Goal: Task Accomplishment & Management: Use online tool/utility

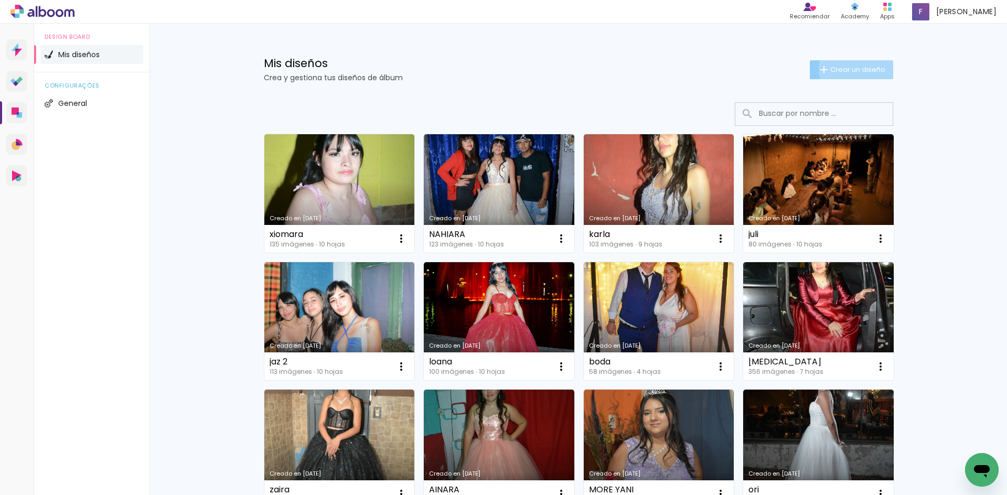
click at [857, 69] on span "Crear un diseño" at bounding box center [858, 69] width 55 height 7
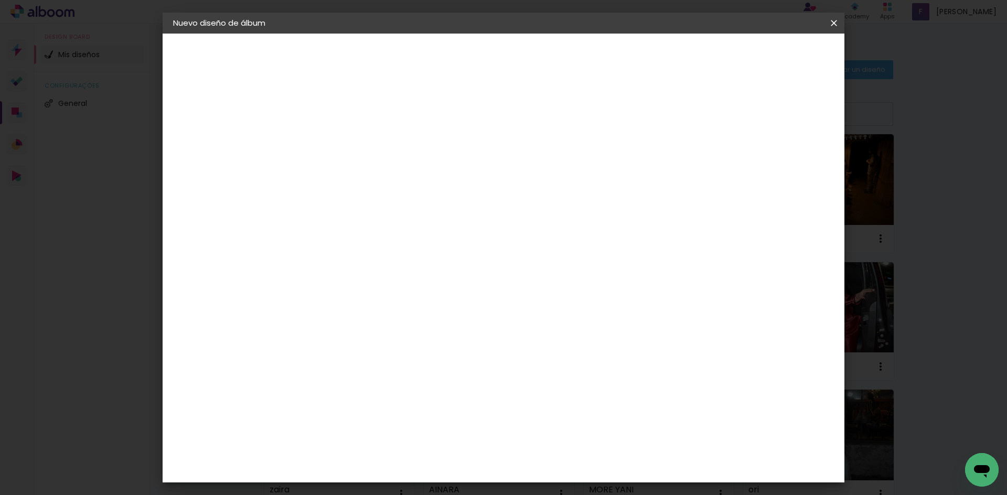
click at [0, 0] on paper-input-container "Título del álbum" at bounding box center [0, 0] width 0 height 0
type input "anto"
type paper-input "anto"
click at [0, 0] on slot "Avanzar" at bounding box center [0, 0] width 0 height 0
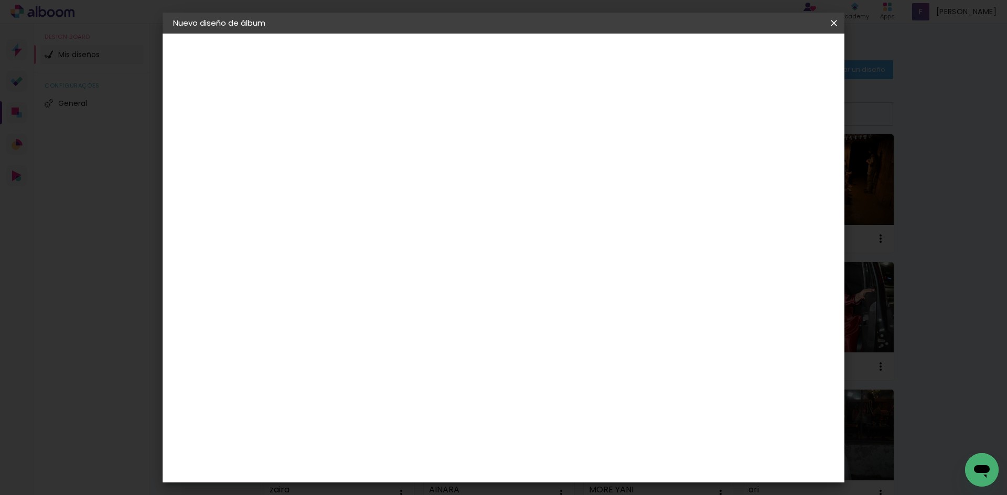
click at [386, 175] on input "text" at bounding box center [365, 183] width 41 height 16
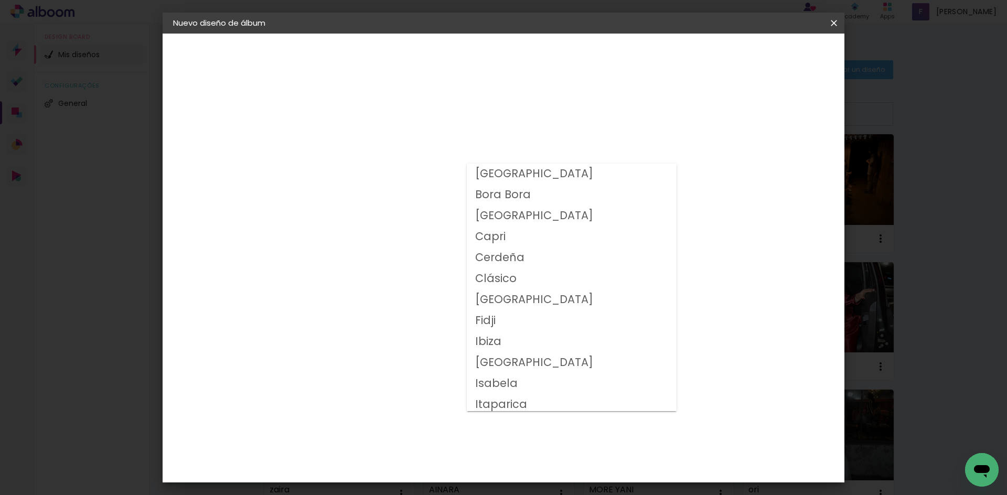
click at [535, 174] on paper-item "[GEOGRAPHIC_DATA]" at bounding box center [572, 174] width 210 height 21
type input "[GEOGRAPHIC_DATA]"
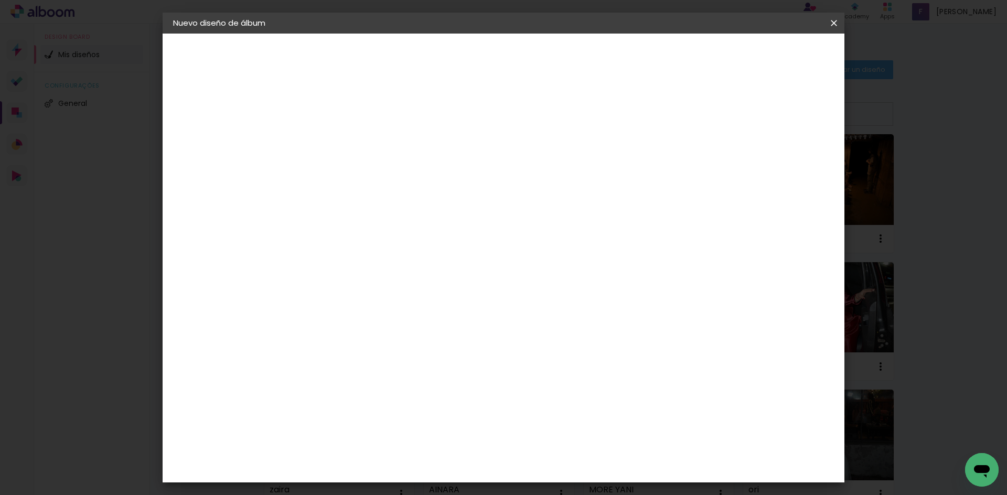
click at [0, 0] on slot "Avanzar" at bounding box center [0, 0] width 0 height 0
click at [738, 53] on span "Empezar diseño" at bounding box center [708, 55] width 58 height 7
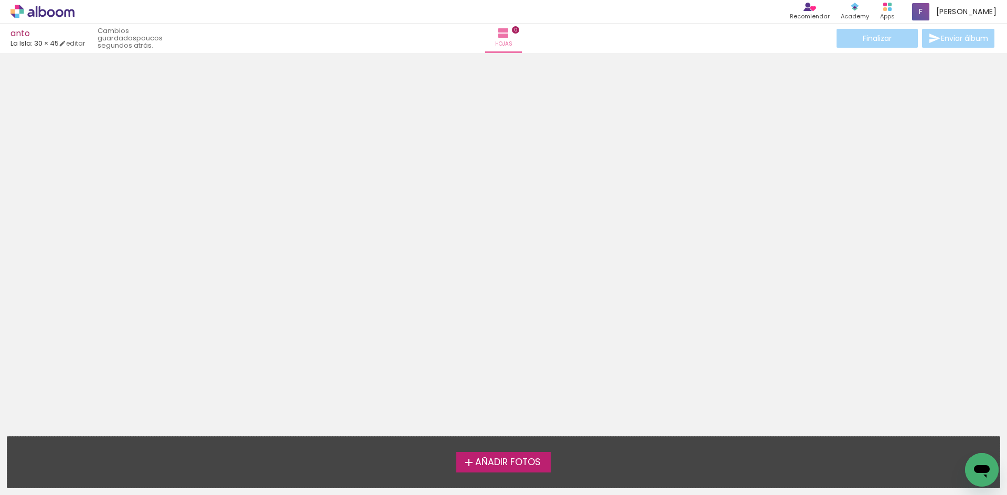
click at [530, 459] on span "Añadir Fotos" at bounding box center [508, 462] width 66 height 9
click at [0, 0] on input "file" at bounding box center [0, 0] width 0 height 0
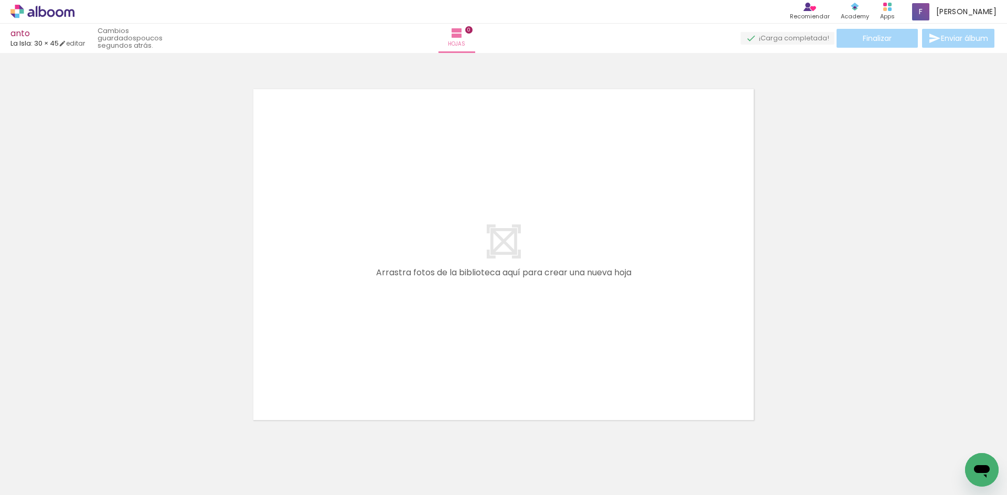
click at [683, 224] on quentale-layouter at bounding box center [504, 254] width 512 height 343
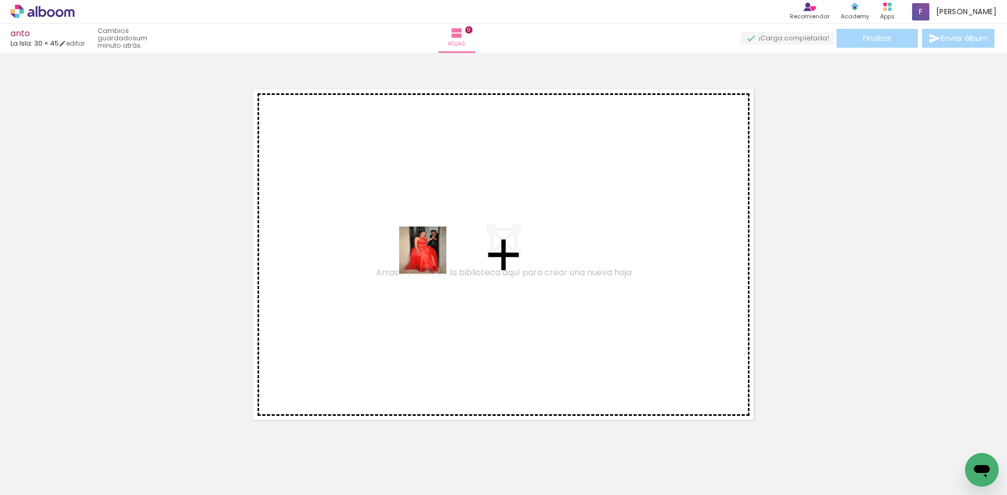
drag, startPoint x: 113, startPoint y: 463, endPoint x: 431, endPoint y: 258, distance: 378.1
click at [431, 258] on quentale-workspace at bounding box center [503, 247] width 1007 height 495
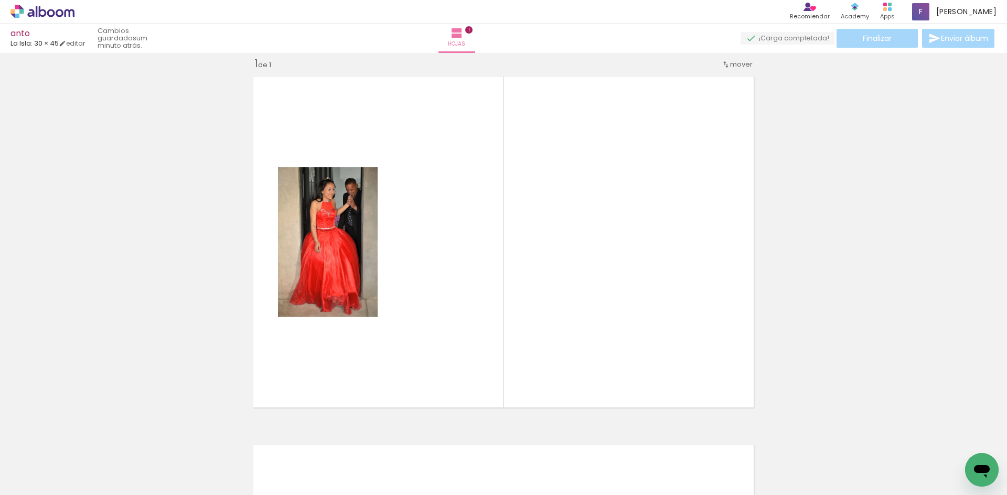
scroll to position [13, 0]
click at [182, 461] on quentale-thumb at bounding box center [152, 460] width 59 height 60
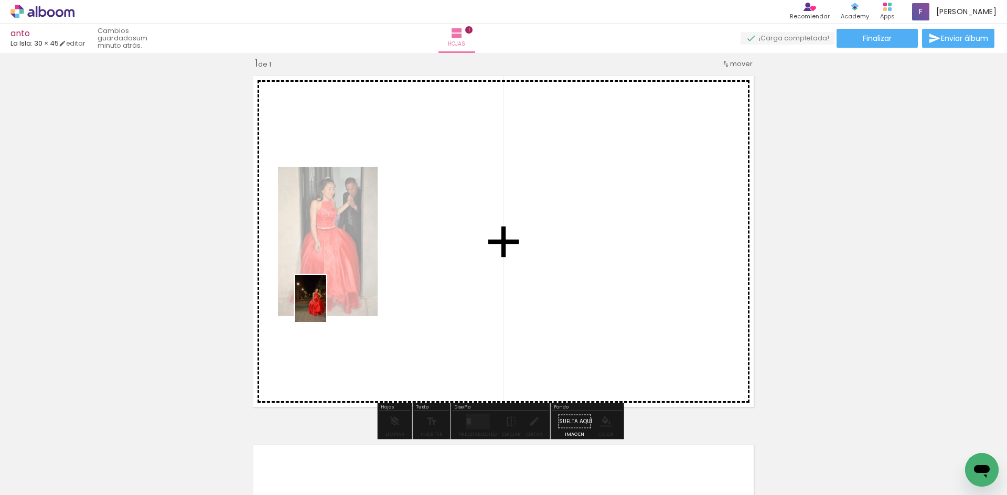
drag, startPoint x: 155, startPoint y: 459, endPoint x: 326, endPoint y: 306, distance: 229.3
click at [326, 306] on quentale-workspace at bounding box center [503, 247] width 1007 height 495
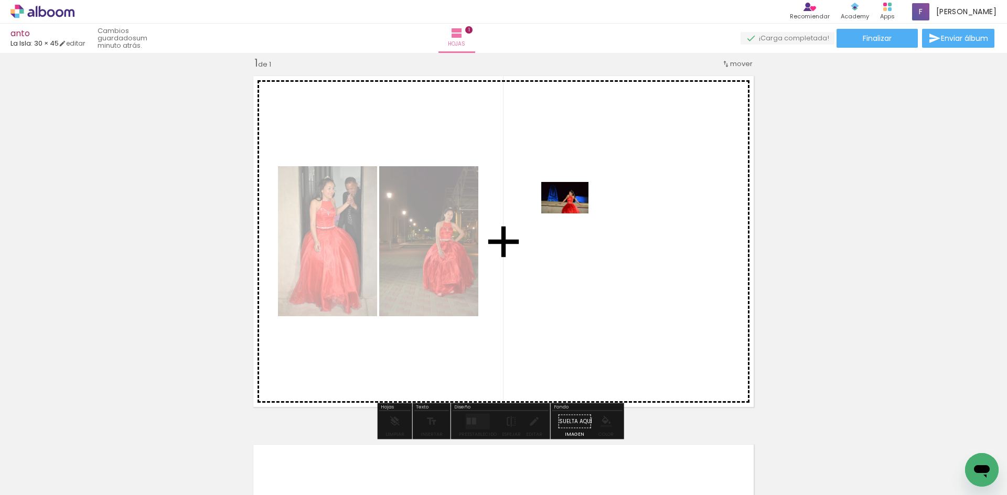
drag, startPoint x: 240, startPoint y: 470, endPoint x: 573, endPoint y: 214, distance: 420.5
click at [573, 214] on quentale-workspace at bounding box center [503, 247] width 1007 height 495
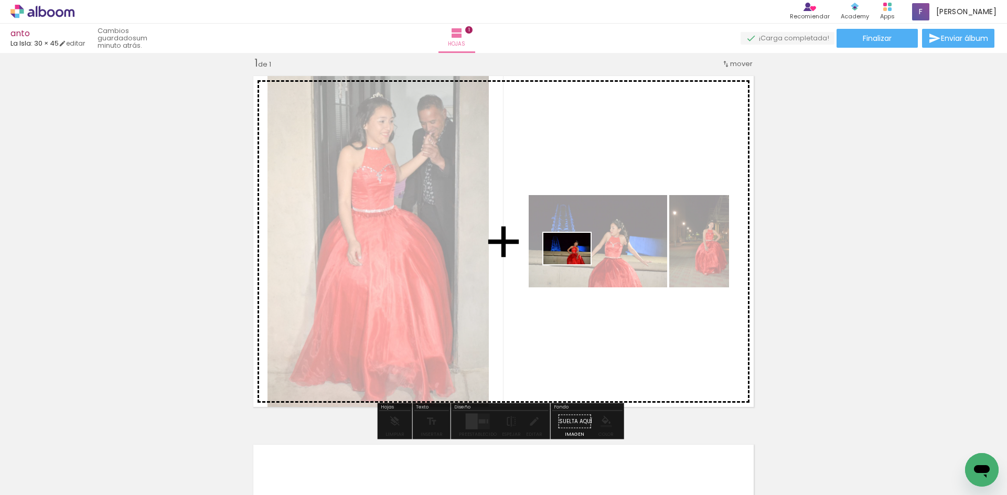
drag, startPoint x: 286, startPoint y: 469, endPoint x: 575, endPoint y: 264, distance: 353.5
click at [575, 264] on quentale-workspace at bounding box center [503, 247] width 1007 height 495
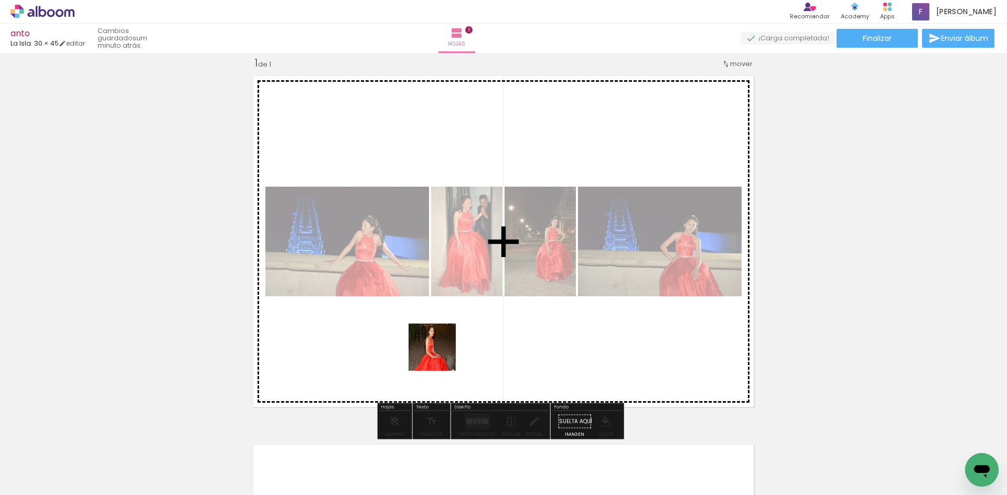
drag, startPoint x: 349, startPoint y: 467, endPoint x: 533, endPoint y: 396, distance: 196.8
click at [622, 223] on quentale-workspace at bounding box center [503, 247] width 1007 height 495
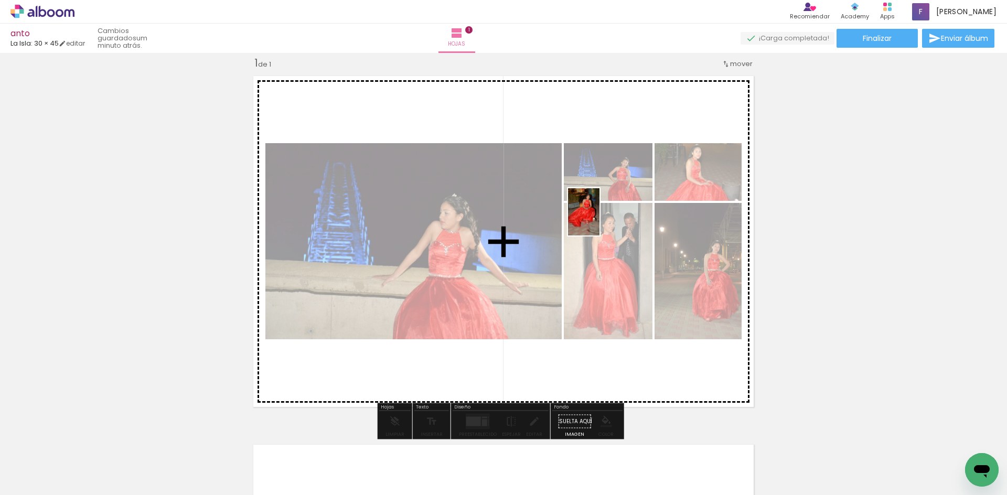
drag, startPoint x: 400, startPoint y: 465, endPoint x: 600, endPoint y: 220, distance: 316.2
click at [600, 220] on quentale-workspace at bounding box center [503, 247] width 1007 height 495
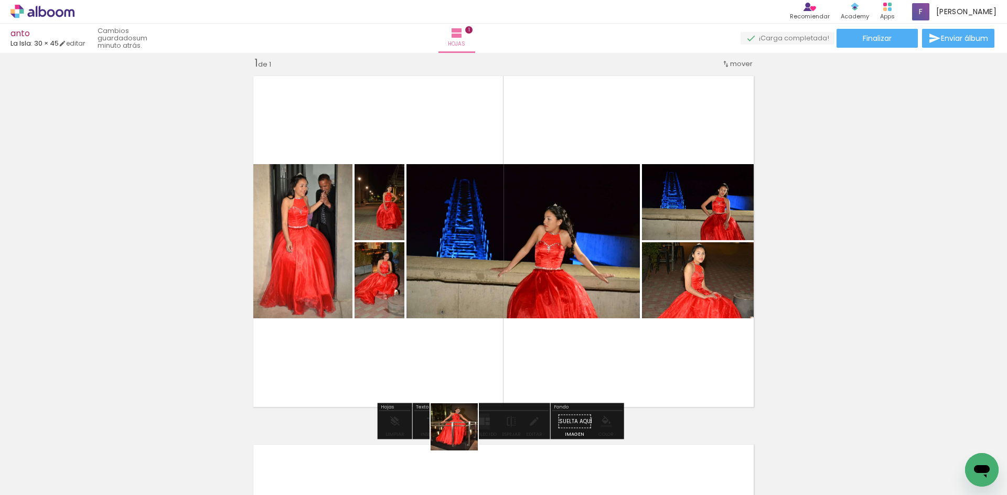
drag, startPoint x: 456, startPoint y: 463, endPoint x: 554, endPoint y: 419, distance: 107.3
click at [530, 281] on quentale-workspace at bounding box center [503, 247] width 1007 height 495
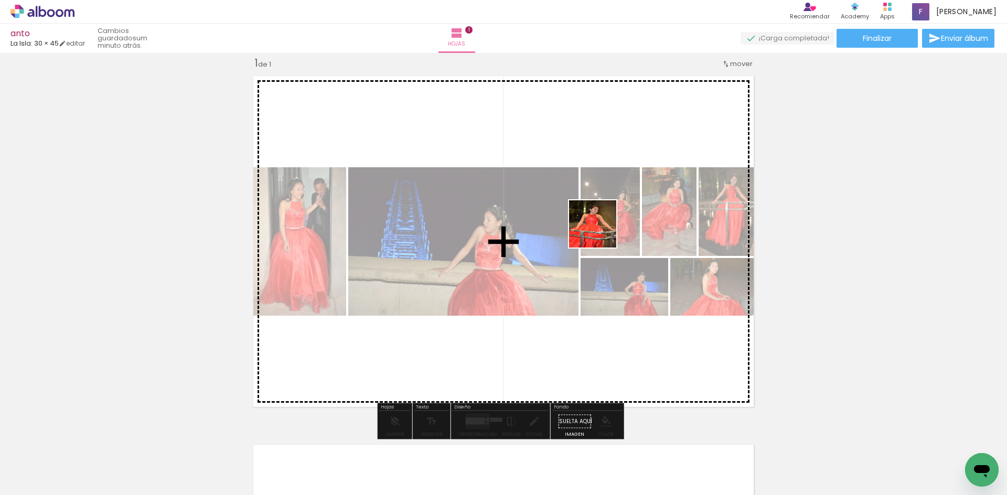
drag, startPoint x: 521, startPoint y: 450, endPoint x: 612, endPoint y: 204, distance: 262.3
click at [612, 204] on quentale-workspace at bounding box center [503, 247] width 1007 height 495
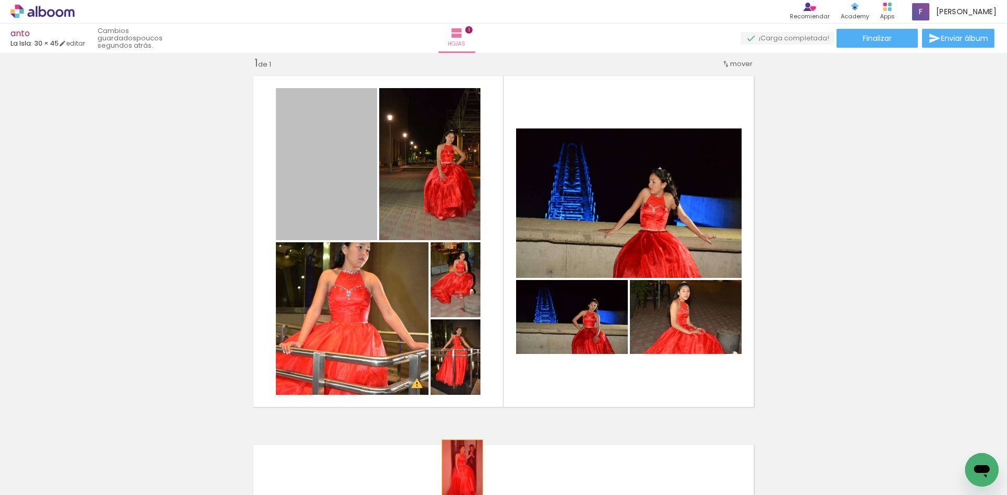
drag, startPoint x: 356, startPoint y: 185, endPoint x: 472, endPoint y: 311, distance: 171.5
click at [459, 470] on quentale-workspace at bounding box center [503, 247] width 1007 height 495
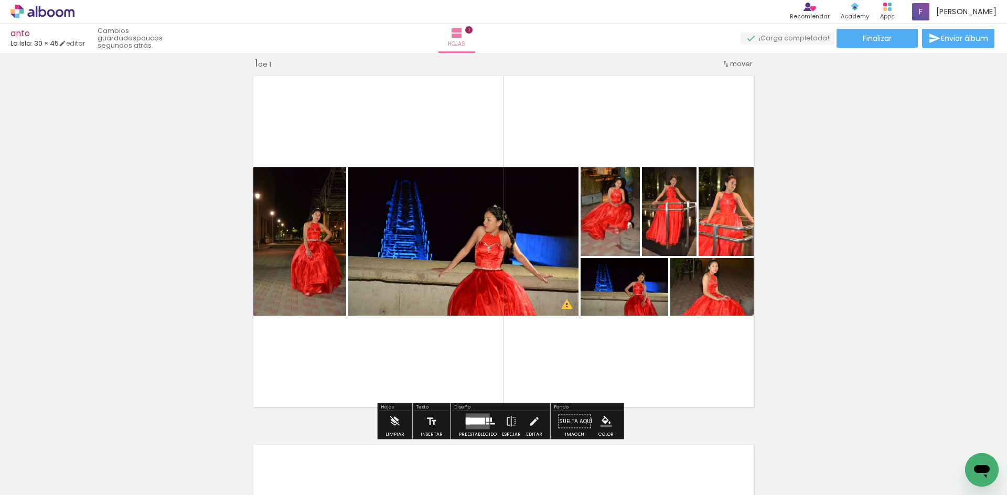
click at [110, 457] on div at bounding box center [93, 460] width 31 height 47
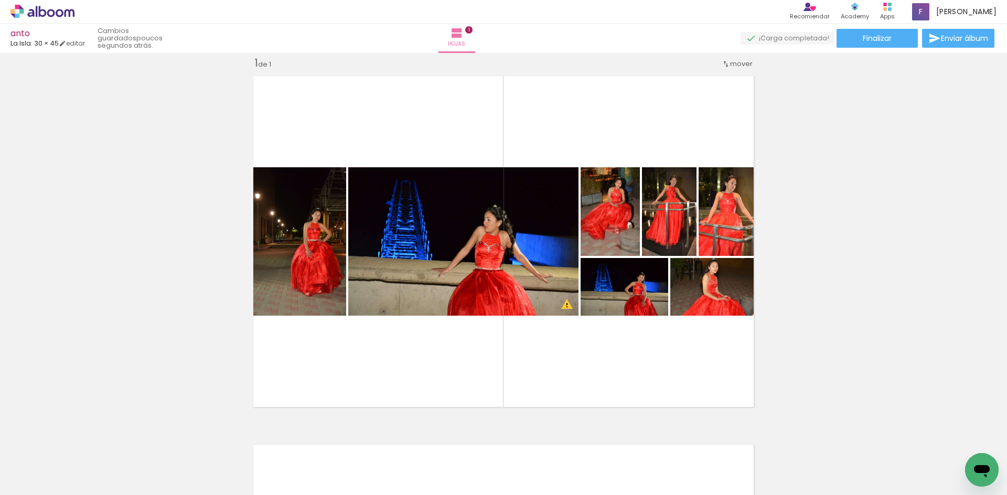
scroll to position [0, 0]
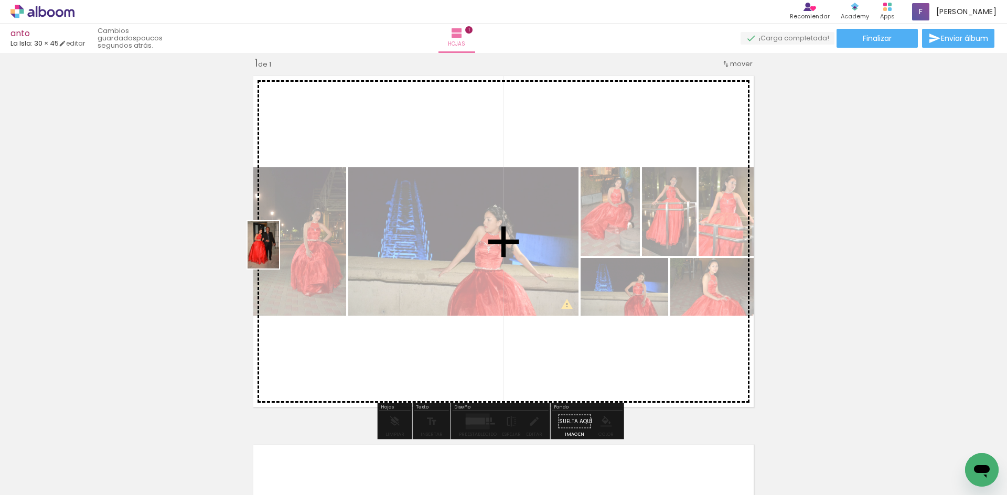
drag, startPoint x: 585, startPoint y: 458, endPoint x: 279, endPoint y: 253, distance: 368.0
click at [279, 253] on quentale-workspace at bounding box center [503, 247] width 1007 height 495
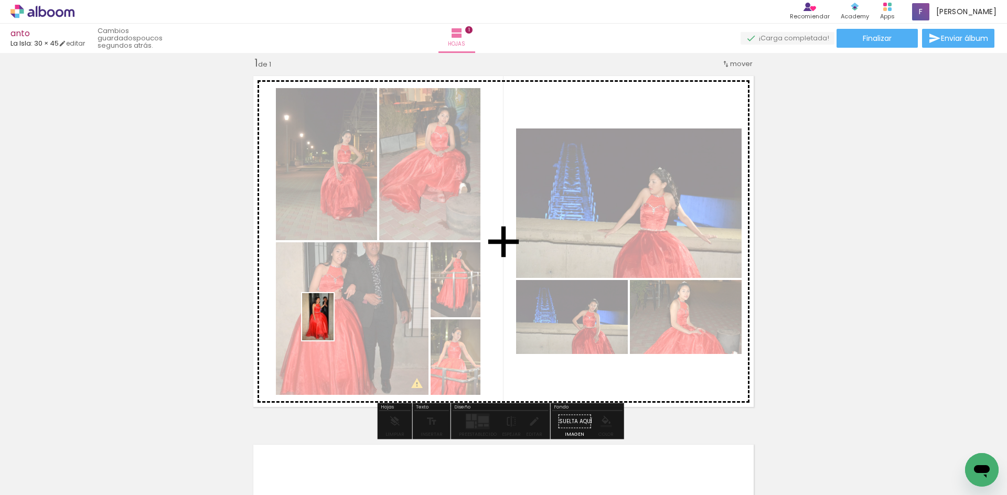
drag, startPoint x: 113, startPoint y: 470, endPoint x: 337, endPoint y: 323, distance: 267.9
click at [336, 323] on quentale-workspace at bounding box center [503, 247] width 1007 height 495
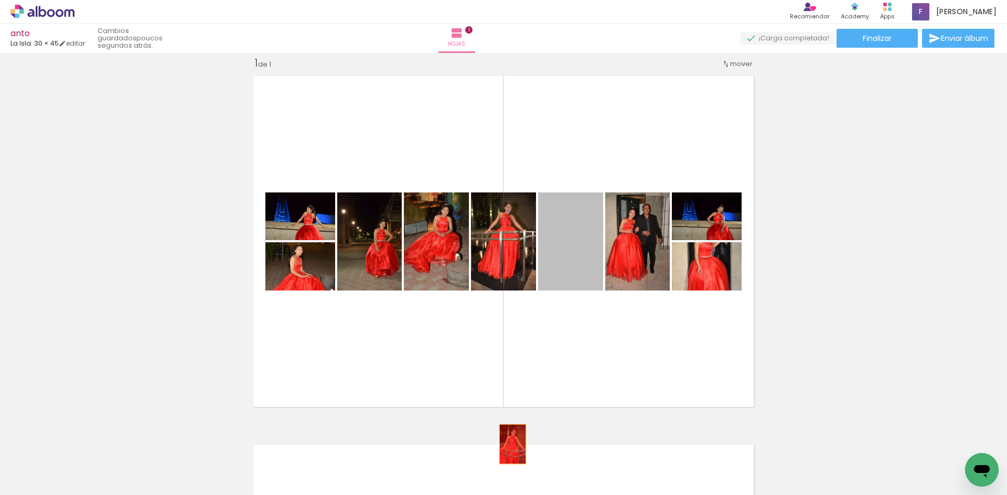
drag, startPoint x: 565, startPoint y: 248, endPoint x: 490, endPoint y: 271, distance: 77.8
click at [509, 446] on quentale-workspace at bounding box center [503, 247] width 1007 height 495
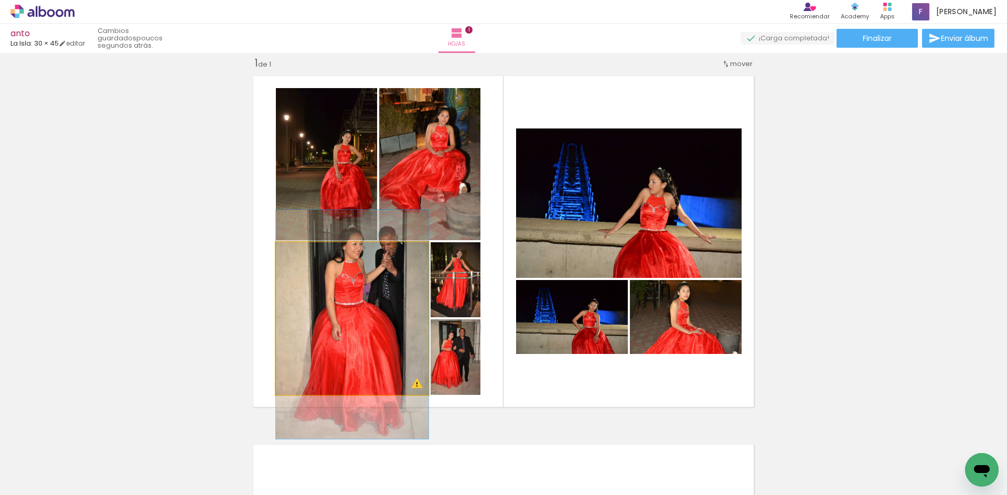
drag, startPoint x: 388, startPoint y: 316, endPoint x: 486, endPoint y: 346, distance: 102.6
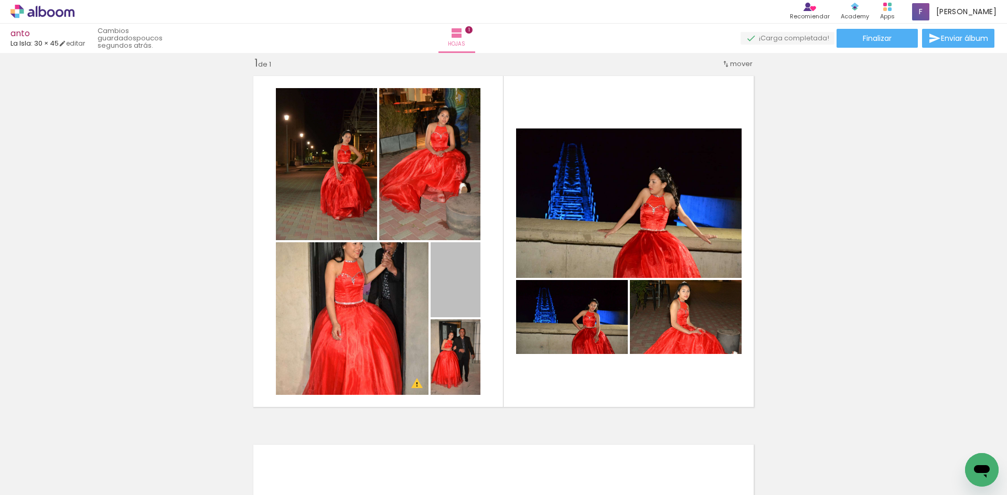
drag, startPoint x: 463, startPoint y: 290, endPoint x: 483, endPoint y: 521, distance: 231.2
click at [483, 495] on html "link( href="../../bower_components/polymer/polymer.html" rel="import" ) picture…" at bounding box center [503, 247] width 1007 height 495
drag, startPoint x: 460, startPoint y: 288, endPoint x: 509, endPoint y: 458, distance: 177.2
click at [509, 458] on quentale-workspace at bounding box center [503, 247] width 1007 height 495
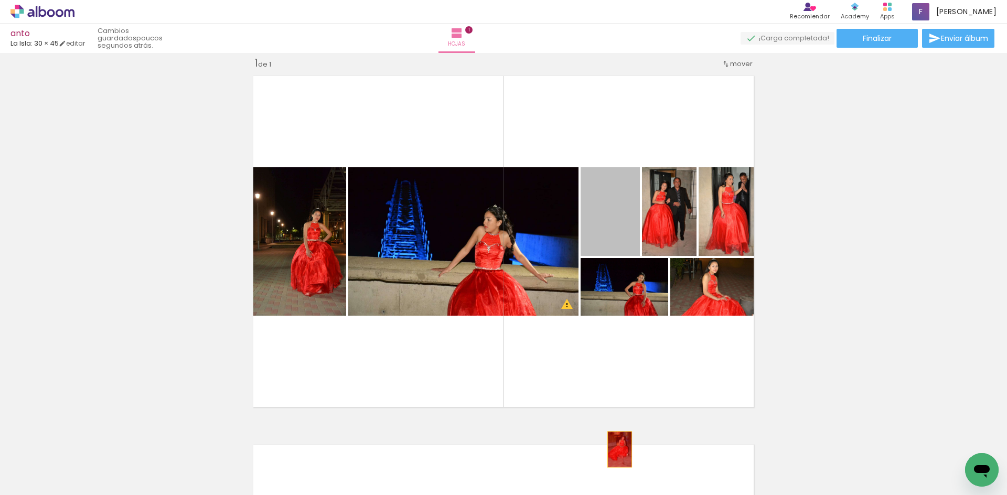
drag, startPoint x: 611, startPoint y: 235, endPoint x: 618, endPoint y: 302, distance: 67.0
click at [616, 448] on quentale-workspace at bounding box center [503, 247] width 1007 height 495
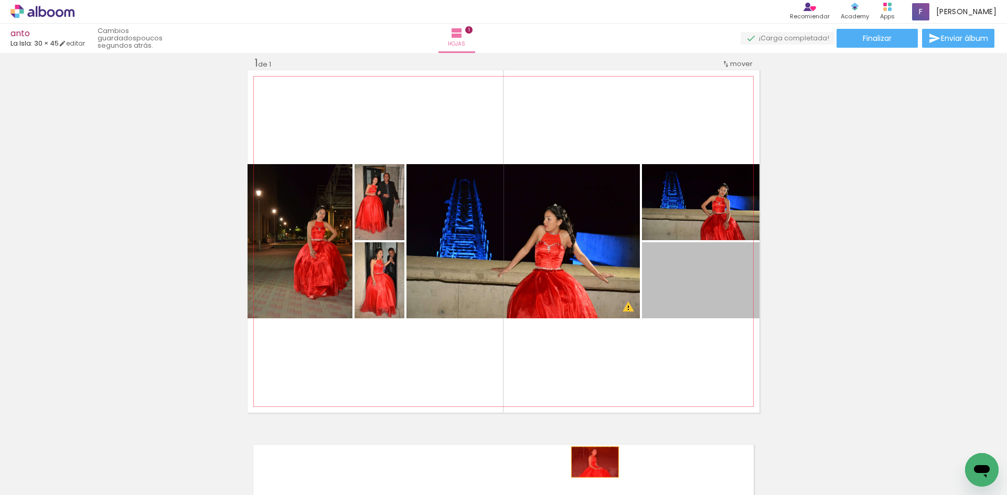
drag, startPoint x: 689, startPoint y: 302, endPoint x: 591, endPoint y: 463, distance: 188.8
click at [591, 463] on quentale-workspace at bounding box center [503, 247] width 1007 height 495
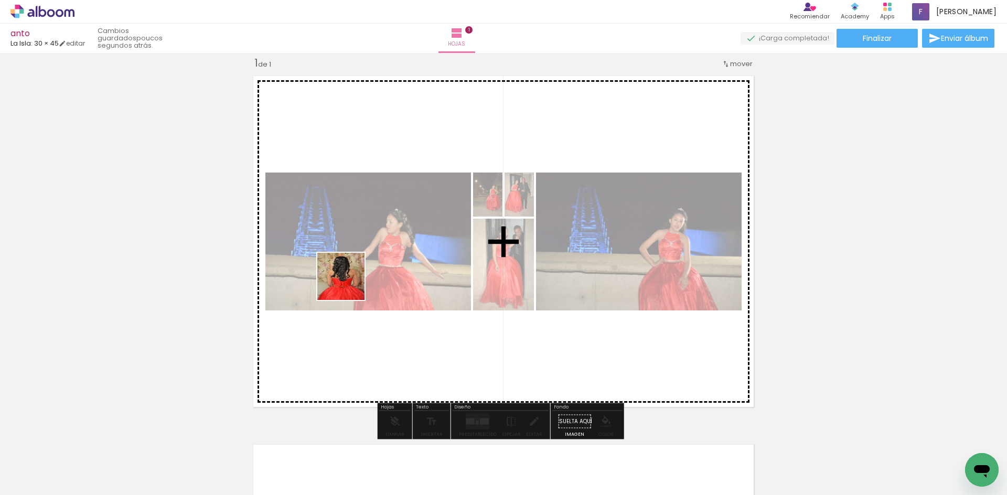
drag, startPoint x: 813, startPoint y: 459, endPoint x: 349, endPoint y: 284, distance: 496.0
click at [349, 284] on quentale-workspace at bounding box center [503, 247] width 1007 height 495
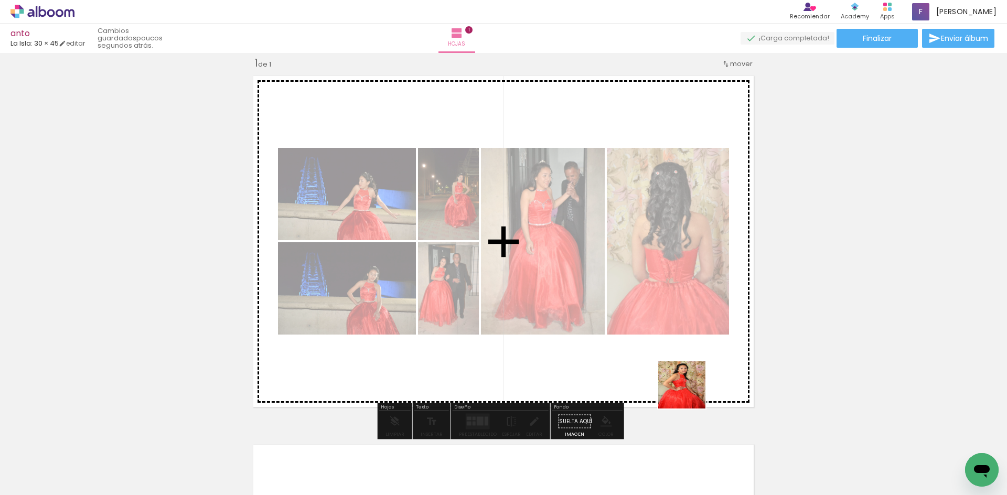
drag, startPoint x: 877, startPoint y: 461, endPoint x: 831, endPoint y: 424, distance: 59.1
click at [453, 326] on quentale-workspace at bounding box center [503, 247] width 1007 height 495
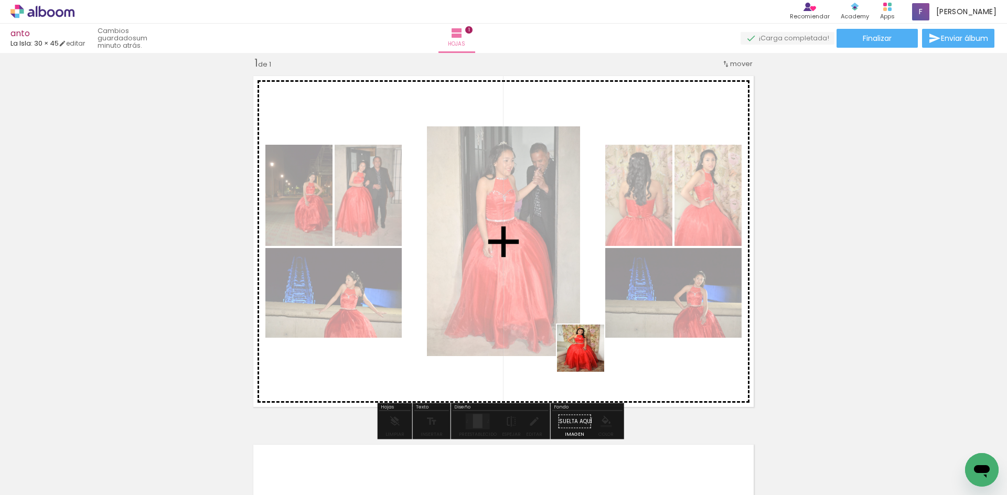
drag, startPoint x: 904, startPoint y: 451, endPoint x: 575, endPoint y: 347, distance: 345.0
click at [575, 347] on quentale-workspace at bounding box center [503, 247] width 1007 height 495
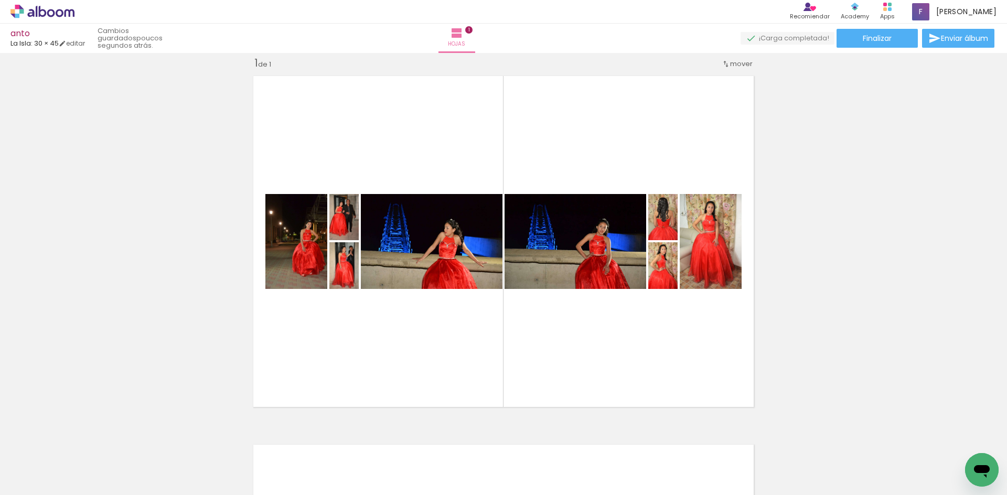
scroll to position [0, 319]
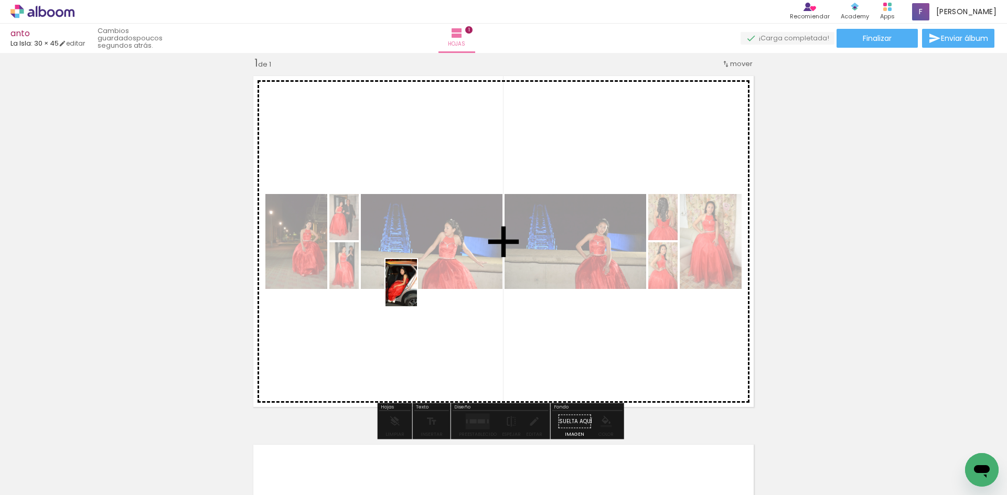
drag, startPoint x: 424, startPoint y: 462, endPoint x: 417, endPoint y: 291, distance: 171.7
click at [417, 291] on quentale-workspace at bounding box center [503, 247] width 1007 height 495
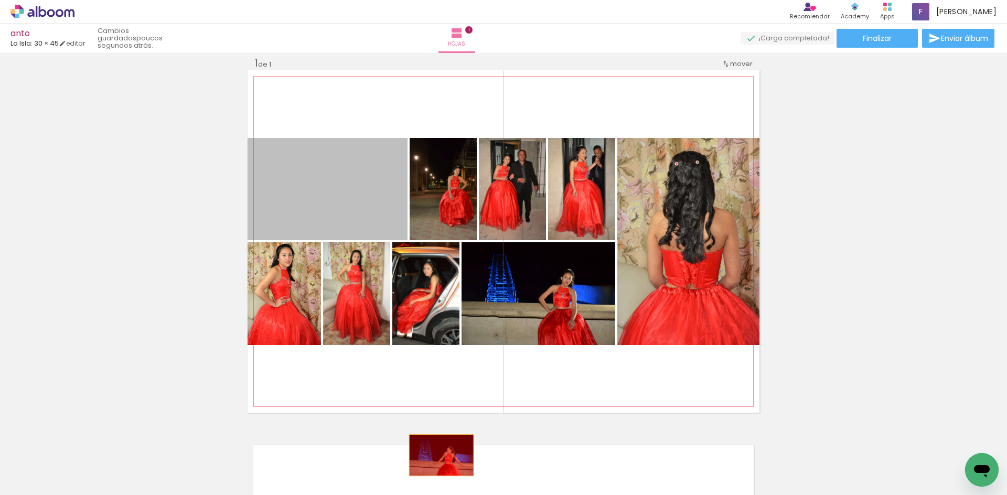
drag, startPoint x: 371, startPoint y: 221, endPoint x: 526, endPoint y: 309, distance: 177.2
click at [439, 461] on quentale-workspace at bounding box center [503, 247] width 1007 height 495
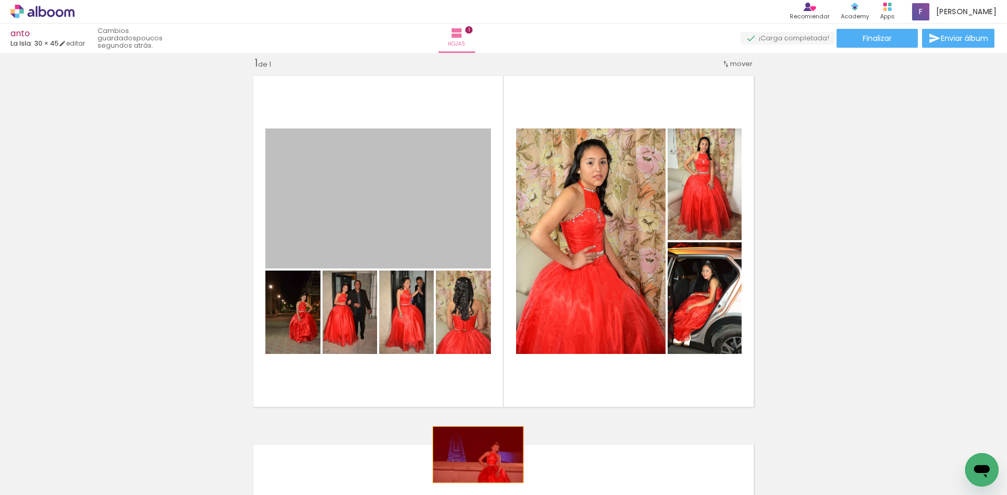
drag, startPoint x: 458, startPoint y: 232, endPoint x: 474, endPoint y: 455, distance: 223.6
click at [474, 455] on quentale-workspace at bounding box center [503, 247] width 1007 height 495
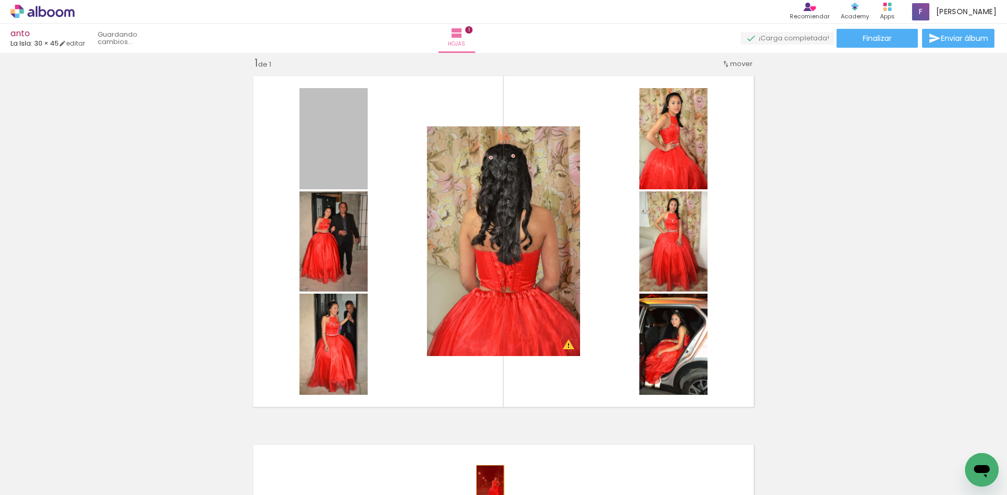
drag, startPoint x: 384, startPoint y: 217, endPoint x: 506, endPoint y: 477, distance: 287.5
click at [486, 485] on quentale-workspace at bounding box center [503, 247] width 1007 height 495
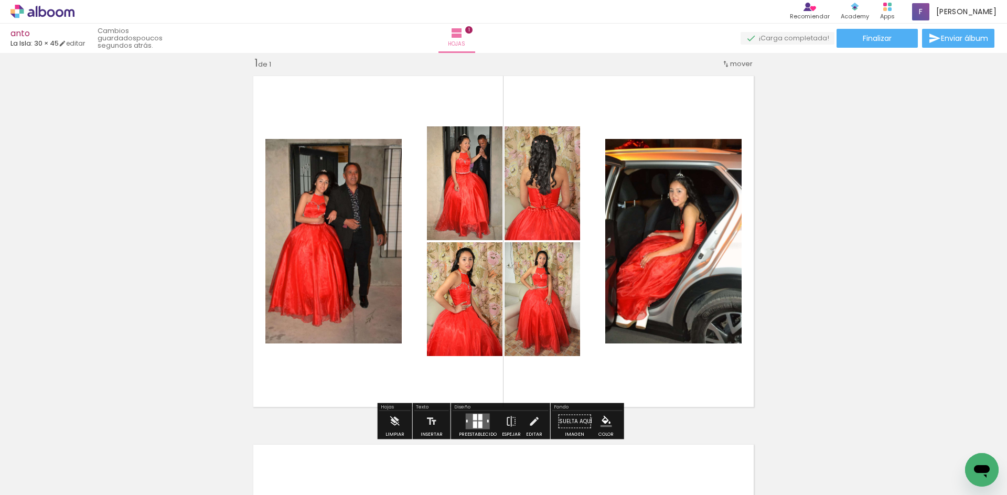
scroll to position [0, 0]
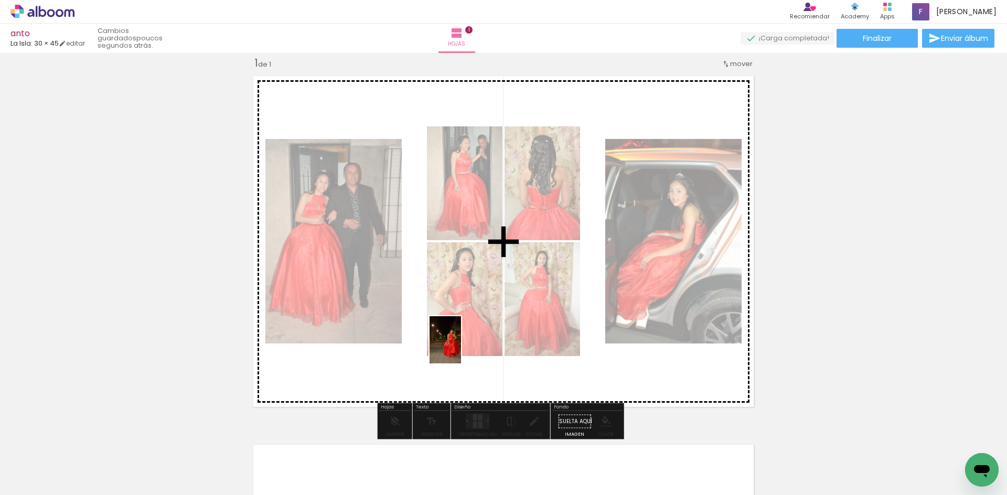
drag, startPoint x: 166, startPoint y: 469, endPoint x: 462, endPoint y: 348, distance: 319.6
click at [462, 348] on quentale-workspace at bounding box center [503, 247] width 1007 height 495
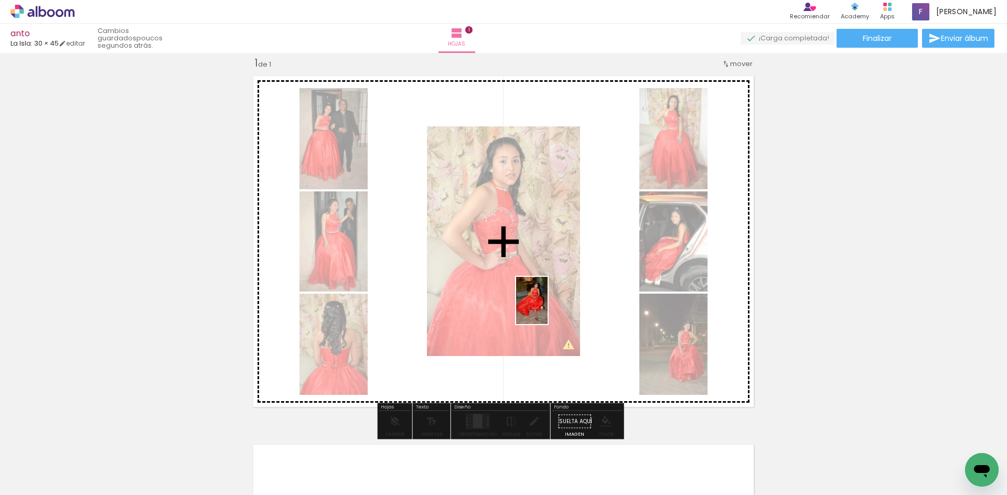
drag, startPoint x: 406, startPoint y: 464, endPoint x: 548, endPoint y: 309, distance: 210.6
click at [548, 309] on quentale-workspace at bounding box center [503, 247] width 1007 height 495
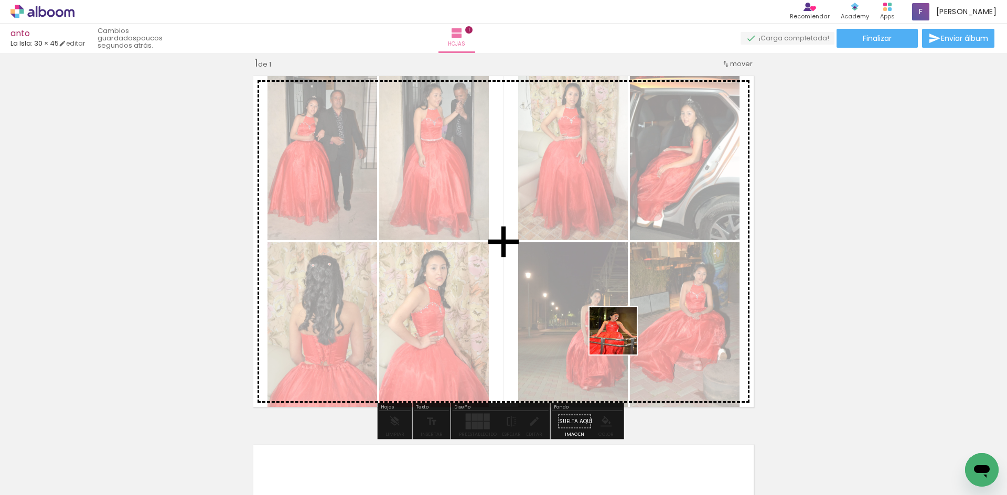
drag, startPoint x: 521, startPoint y: 465, endPoint x: 623, endPoint y: 336, distance: 164.3
click at [623, 336] on quentale-workspace at bounding box center [503, 247] width 1007 height 495
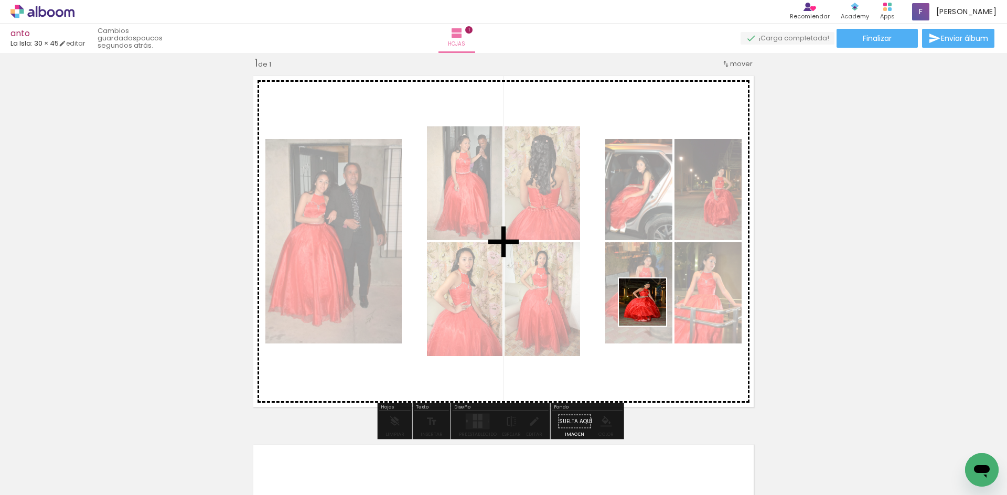
drag, startPoint x: 649, startPoint y: 406, endPoint x: 652, endPoint y: 305, distance: 100.3
click at [652, 305] on quentale-workspace at bounding box center [503, 247] width 1007 height 495
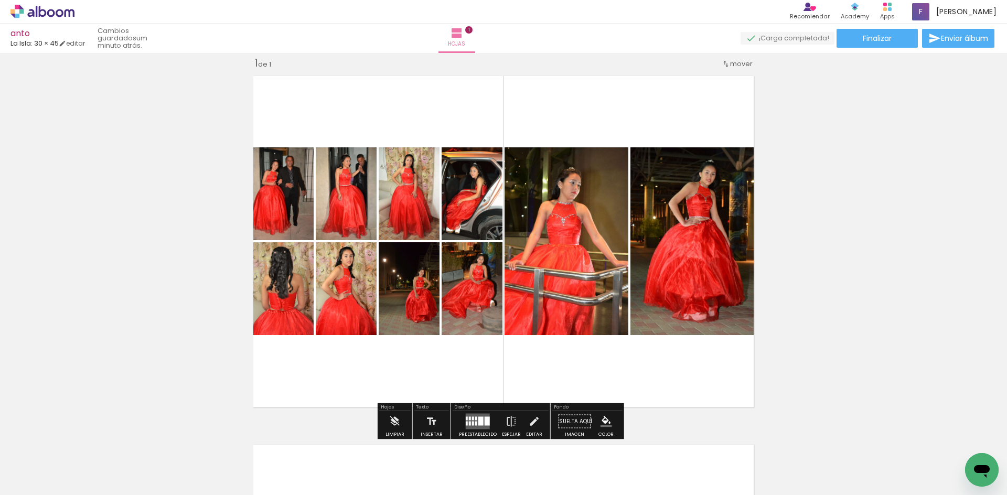
click at [475, 420] on div at bounding box center [476, 419] width 2 height 4
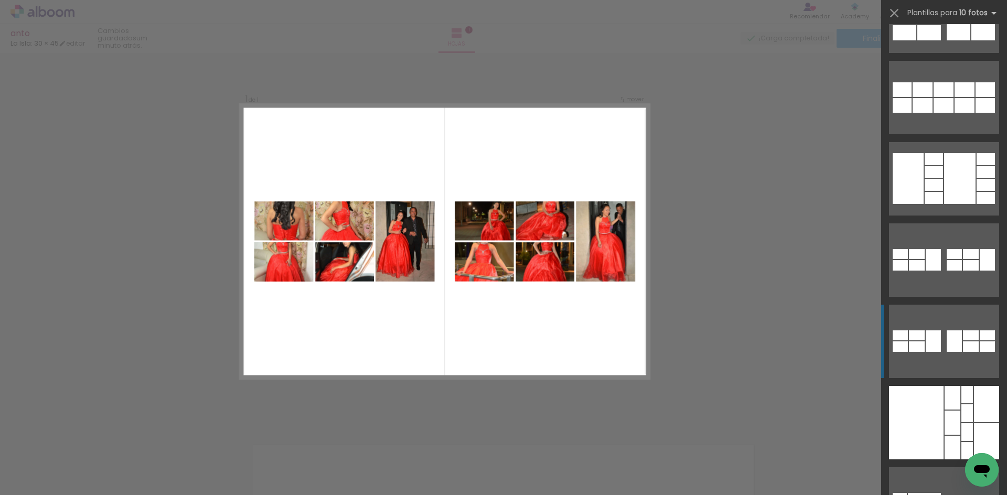
scroll to position [1784, 0]
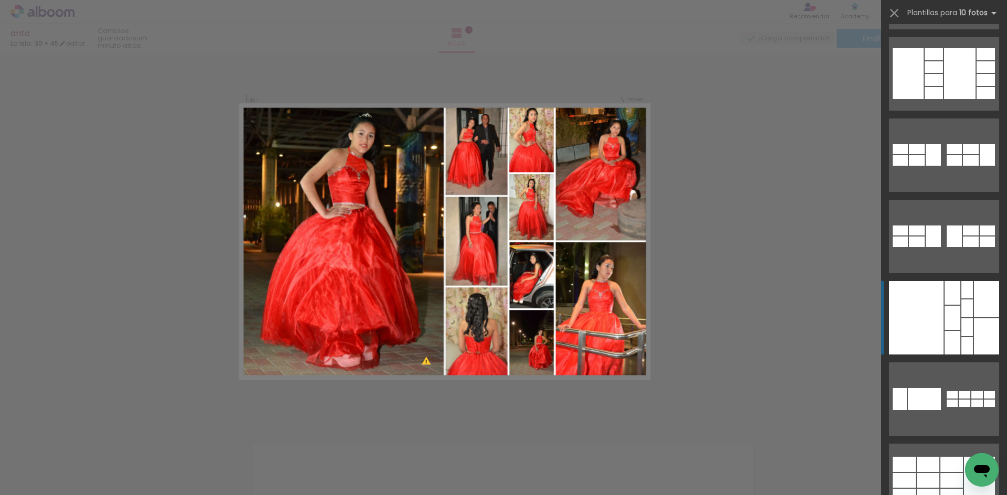
click at [985, 298] on div at bounding box center [986, 299] width 25 height 36
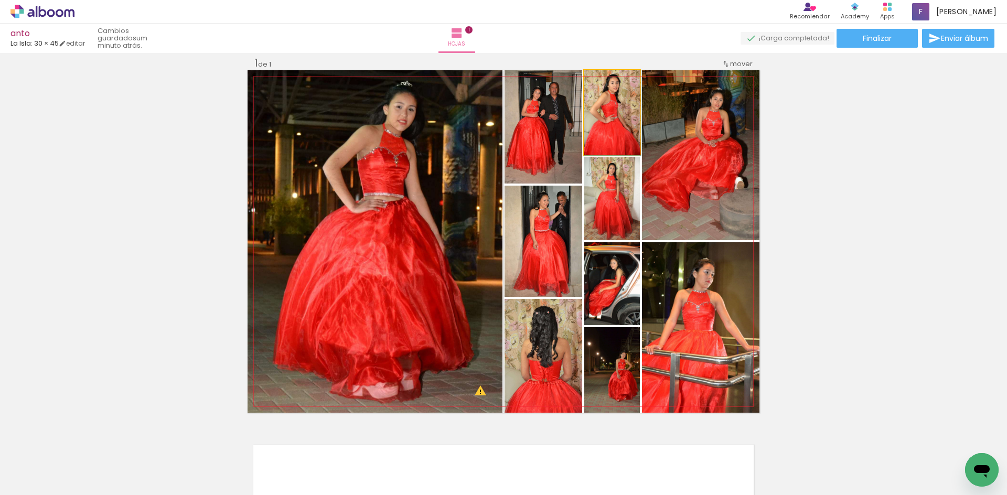
drag, startPoint x: 619, startPoint y: 116, endPoint x: 621, endPoint y: 129, distance: 12.8
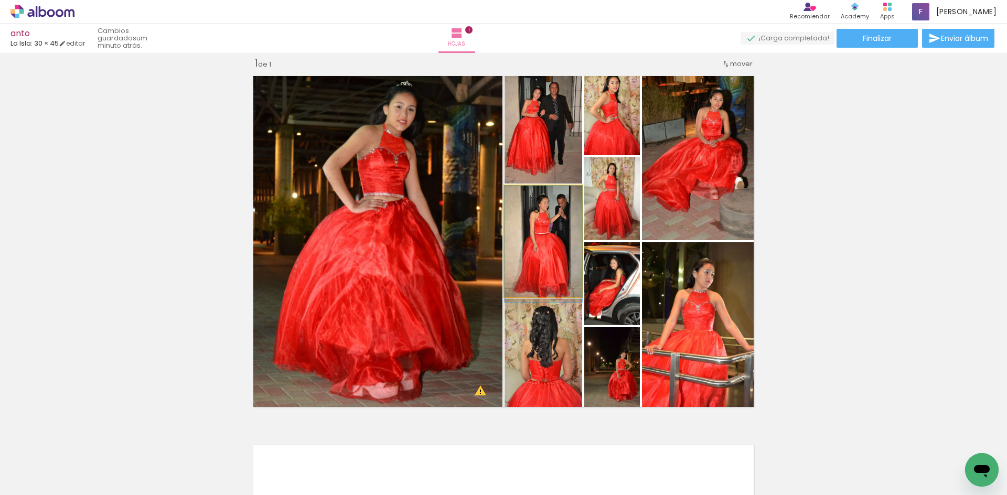
drag, startPoint x: 554, startPoint y: 245, endPoint x: 560, endPoint y: 175, distance: 70.1
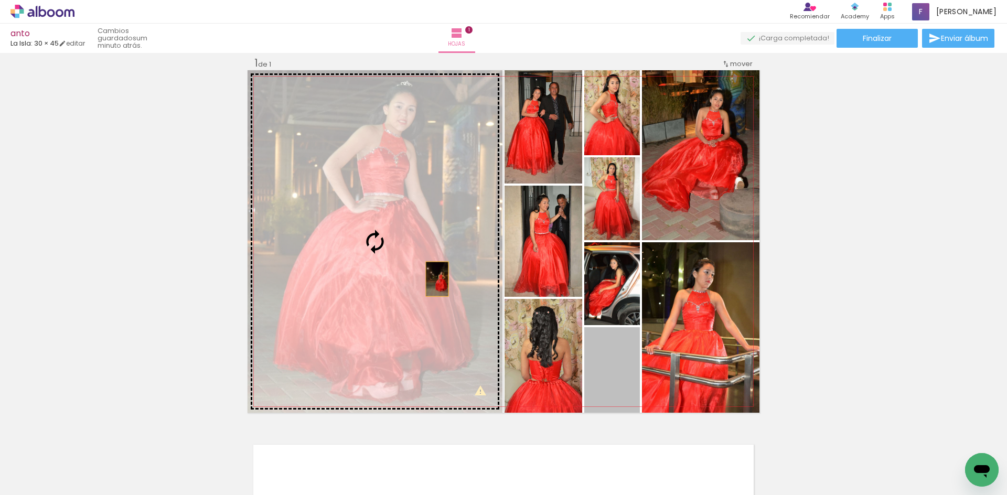
drag, startPoint x: 624, startPoint y: 376, endPoint x: 433, endPoint y: 279, distance: 214.0
click at [0, 0] on slot at bounding box center [0, 0] width 0 height 0
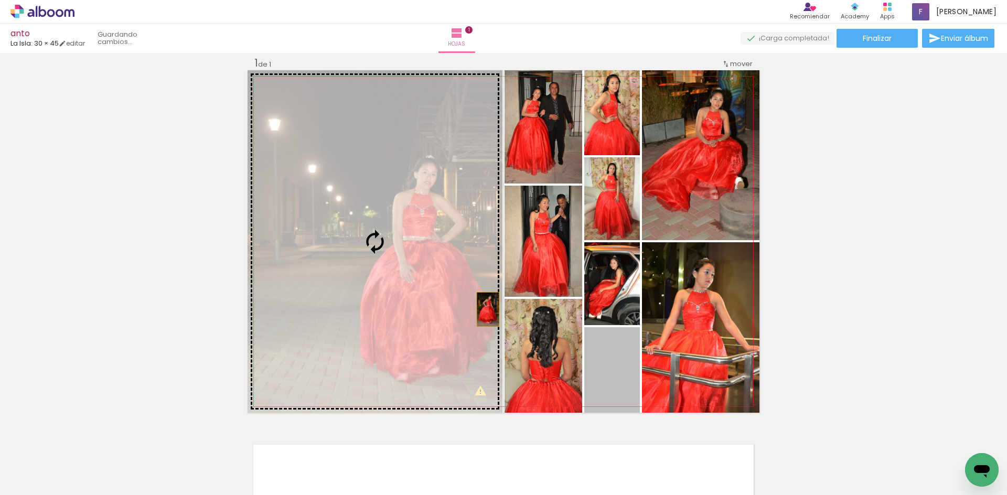
drag, startPoint x: 630, startPoint y: 363, endPoint x: 484, endPoint y: 310, distance: 155.2
click at [0, 0] on slot at bounding box center [0, 0] width 0 height 0
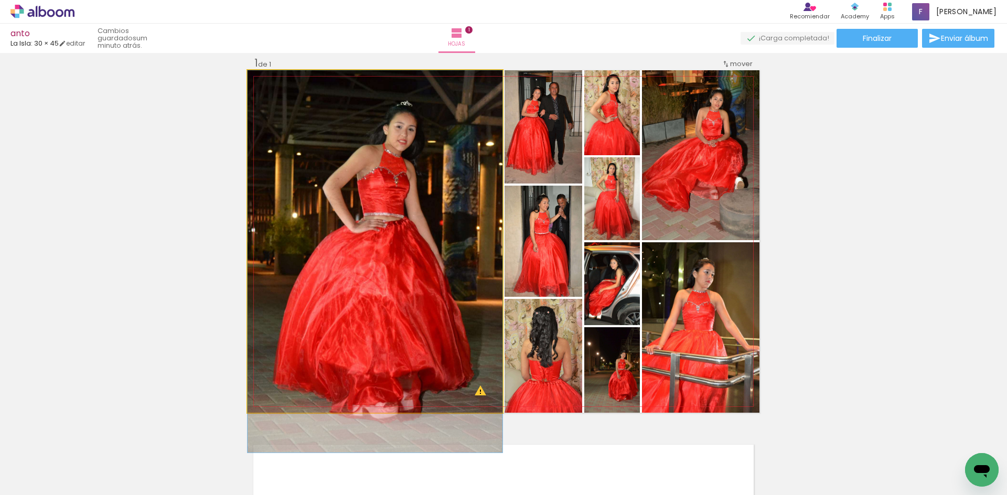
drag, startPoint x: 414, startPoint y: 167, endPoint x: 417, endPoint y: 195, distance: 27.5
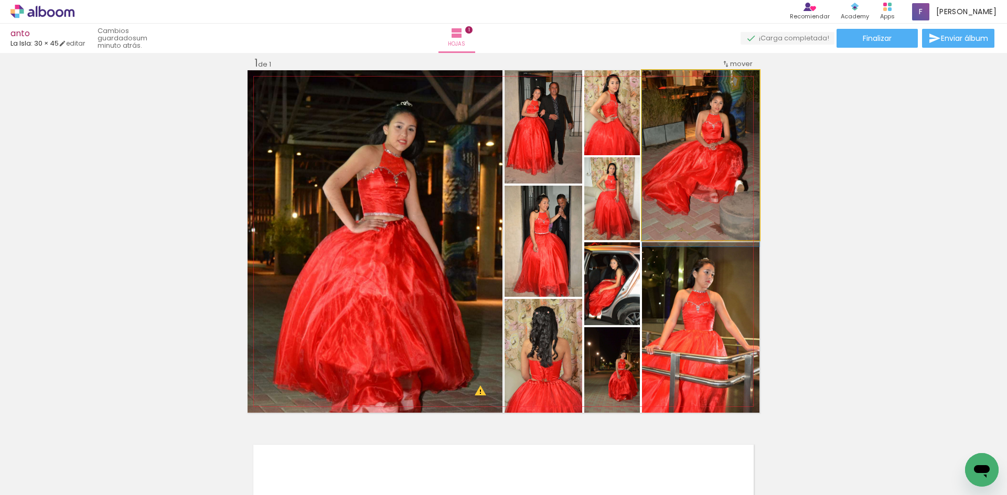
drag, startPoint x: 714, startPoint y: 144, endPoint x: 716, endPoint y: 156, distance: 11.7
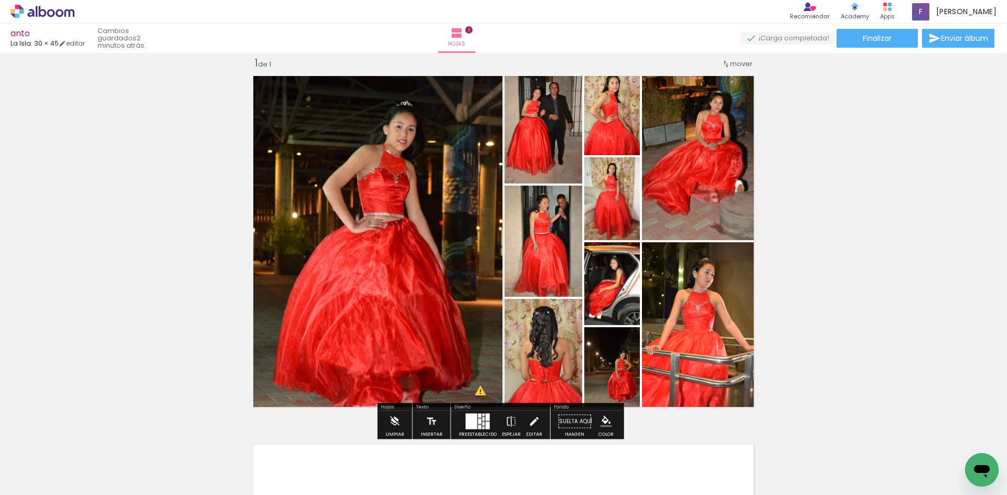
click at [859, 233] on div "Insertar hoja 1 de 1 Designbox debe aumentar su imagen en 151 % para exportar a…" at bounding box center [503, 413] width 1007 height 738
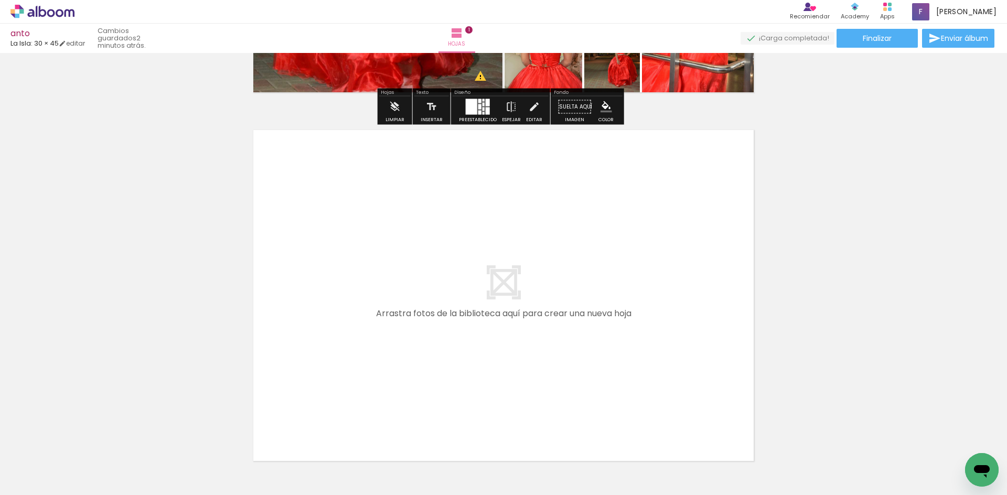
scroll to position [380, 0]
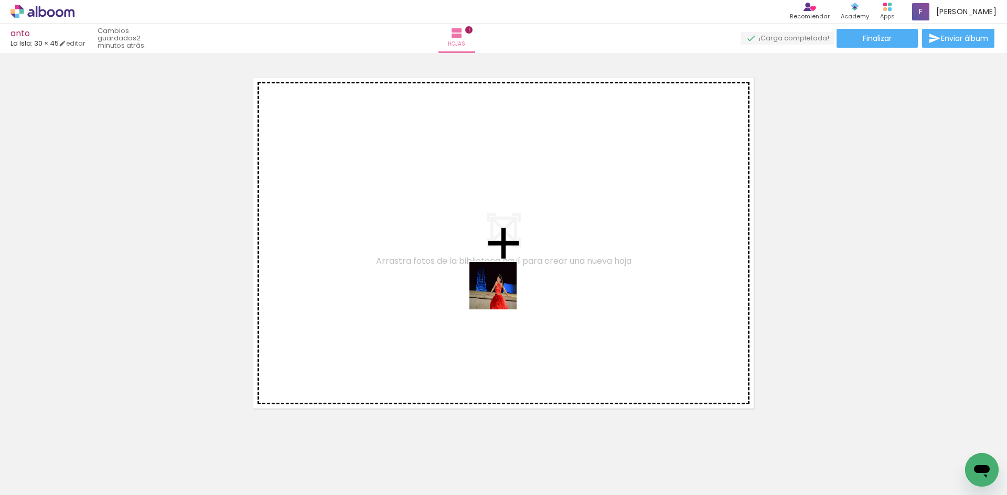
drag, startPoint x: 230, startPoint y: 466, endPoint x: 501, endPoint y: 294, distance: 321.1
click at [501, 294] on quentale-workspace at bounding box center [503, 247] width 1007 height 495
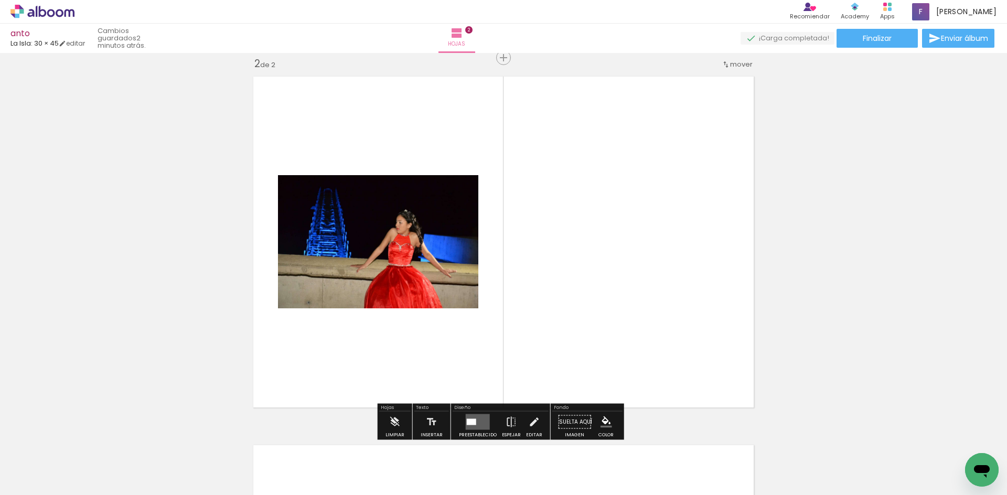
scroll to position [382, 0]
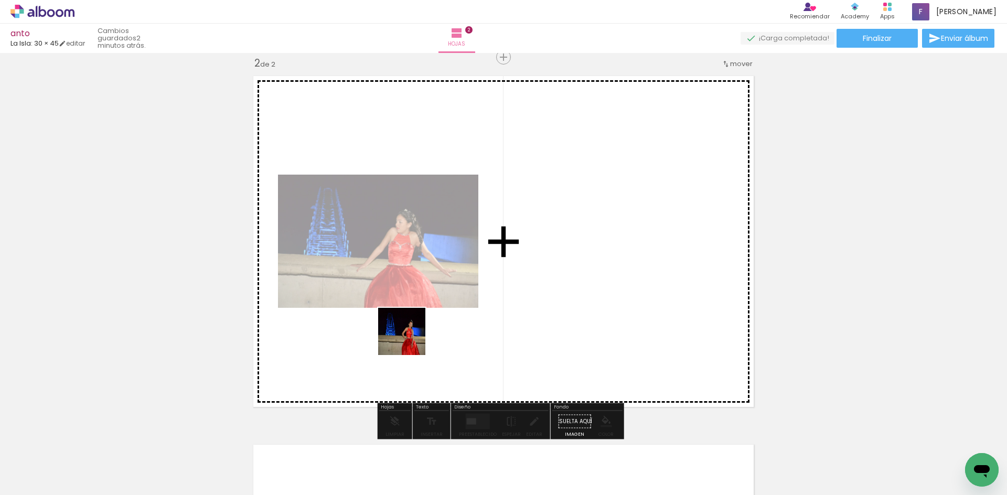
drag, startPoint x: 291, startPoint y: 462, endPoint x: 410, endPoint y: 339, distance: 171.1
click at [410, 339] on quentale-workspace at bounding box center [503, 247] width 1007 height 495
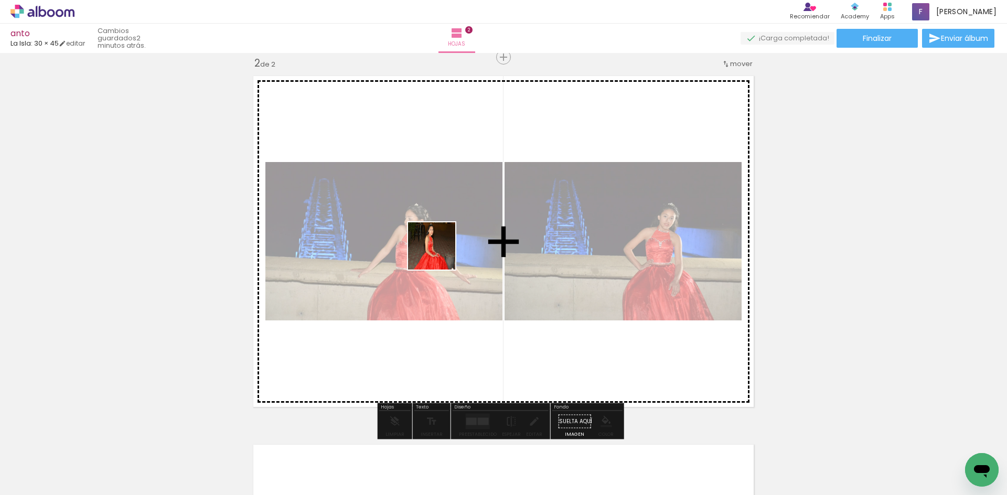
drag, startPoint x: 352, startPoint y: 457, endPoint x: 443, endPoint y: 249, distance: 226.7
click at [443, 249] on quentale-workspace at bounding box center [503, 247] width 1007 height 495
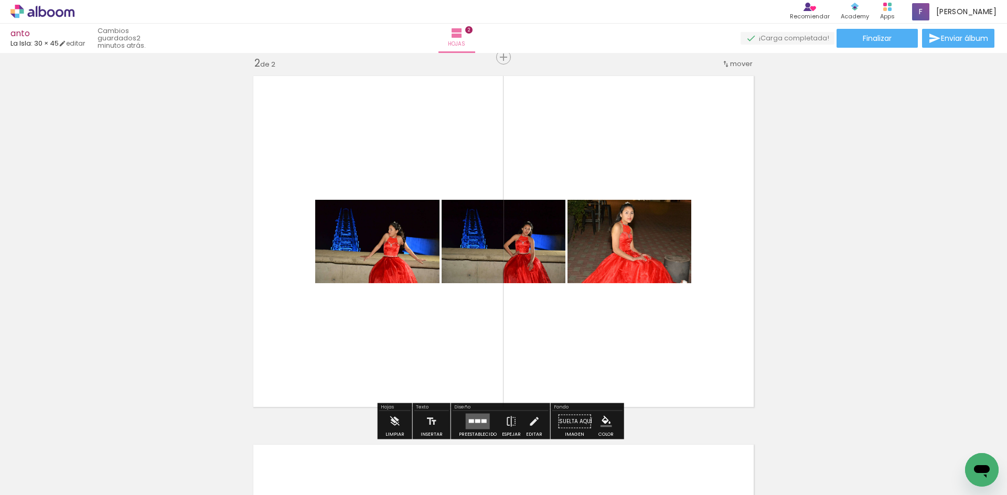
drag, startPoint x: 464, startPoint y: 451, endPoint x: 470, endPoint y: 289, distance: 162.2
click at [470, 289] on quentale-workspace at bounding box center [503, 247] width 1007 height 495
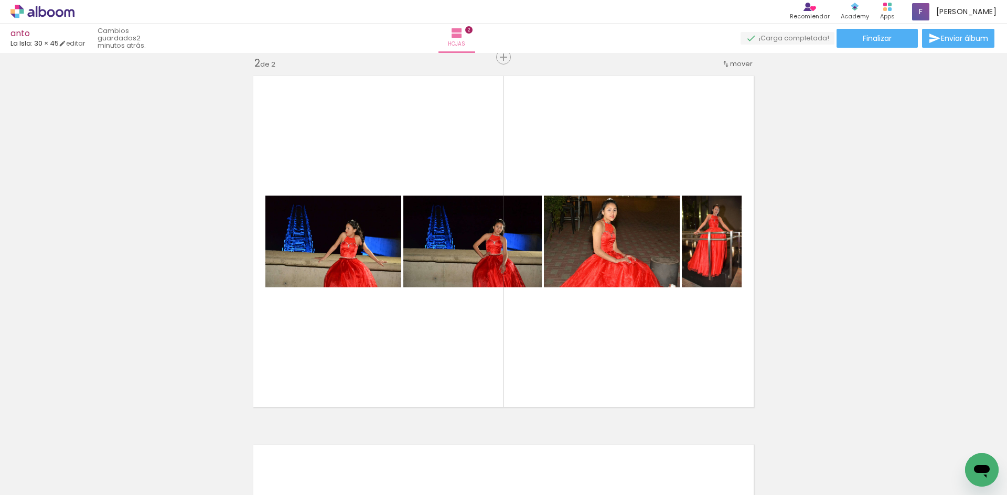
scroll to position [0, 546]
drag, startPoint x: 446, startPoint y: 450, endPoint x: 538, endPoint y: 387, distance: 111.5
click at [534, 251] on quentale-workspace at bounding box center [503, 247] width 1007 height 495
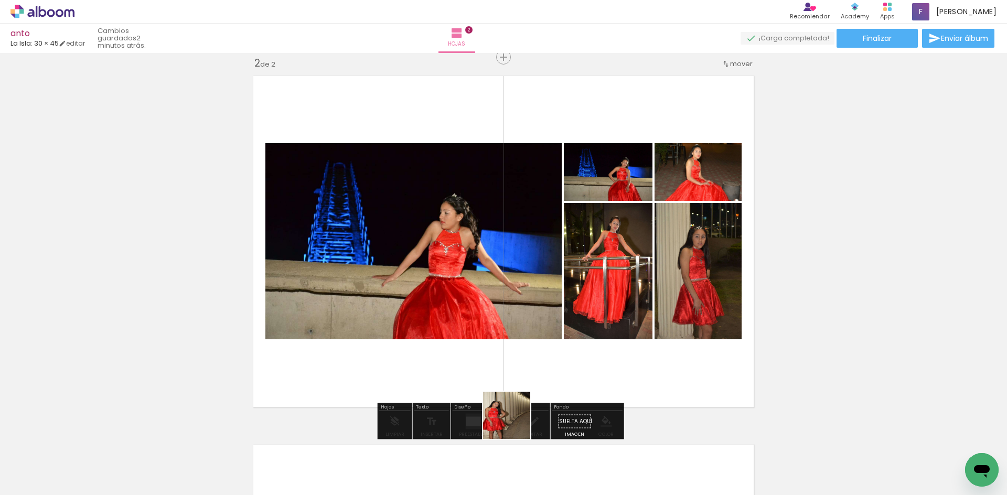
drag, startPoint x: 515, startPoint y: 423, endPoint x: 593, endPoint y: 436, distance: 79.2
click at [549, 266] on quentale-workspace at bounding box center [503, 247] width 1007 height 495
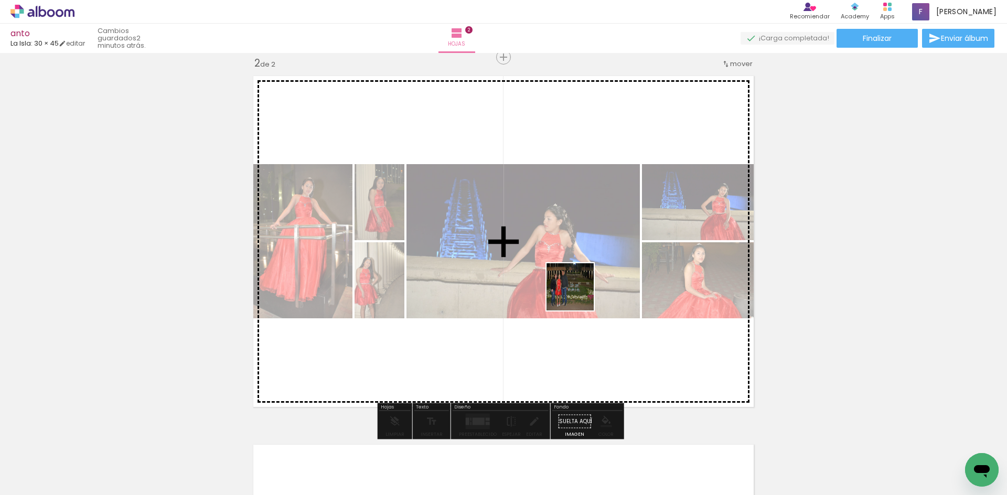
drag, startPoint x: 572, startPoint y: 463, endPoint x: 589, endPoint y: 311, distance: 152.6
click at [577, 287] on quentale-workspace at bounding box center [503, 247] width 1007 height 495
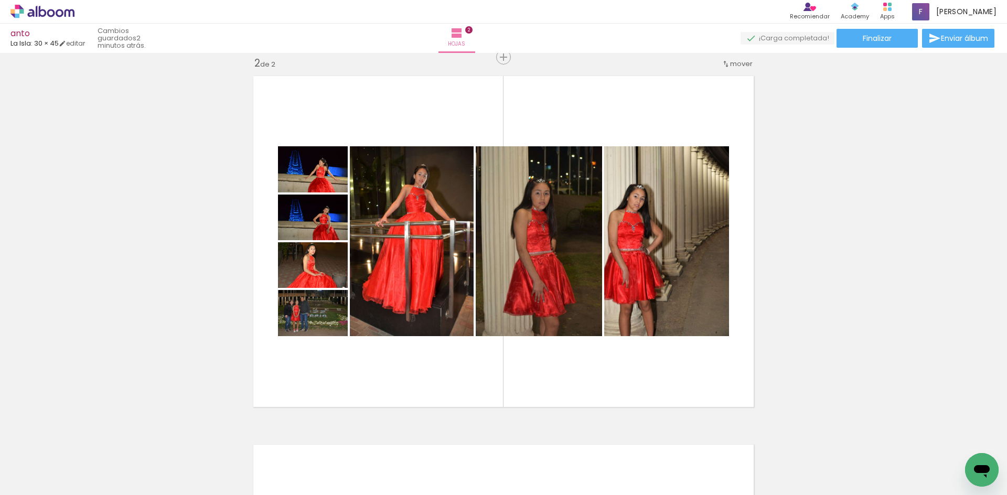
scroll to position [0, 1726]
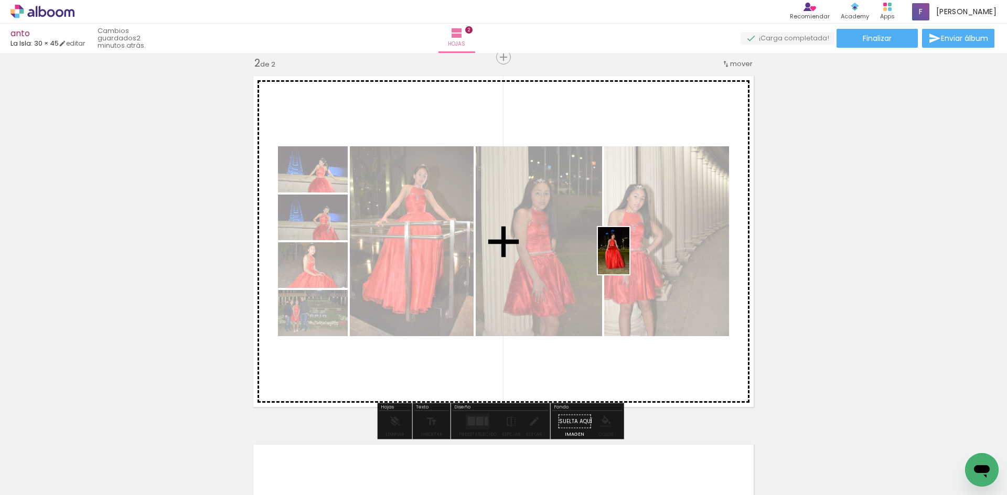
drag, startPoint x: 677, startPoint y: 456, endPoint x: 629, endPoint y: 259, distance: 203.5
click at [629, 259] on quentale-workspace at bounding box center [503, 247] width 1007 height 495
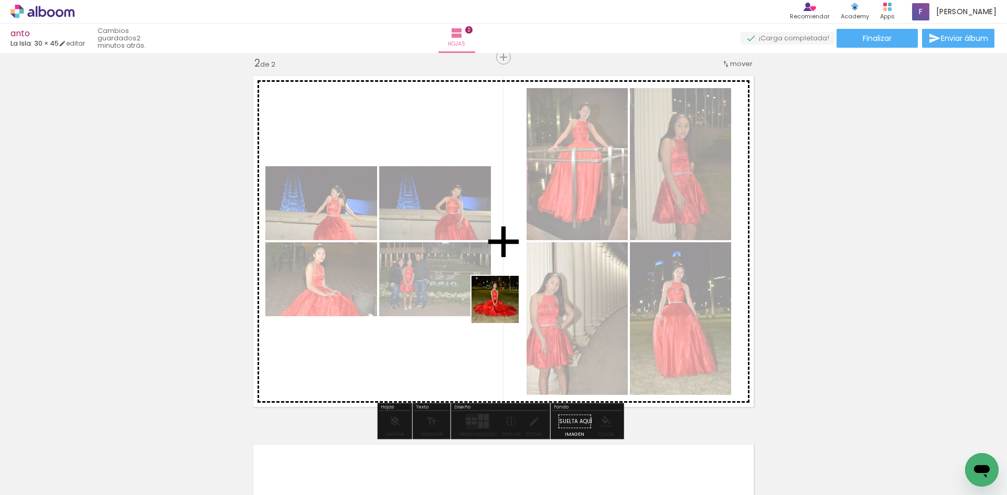
drag, startPoint x: 490, startPoint y: 466, endPoint x: 505, endPoint y: 304, distance: 163.4
click at [503, 303] on quentale-workspace at bounding box center [503, 247] width 1007 height 495
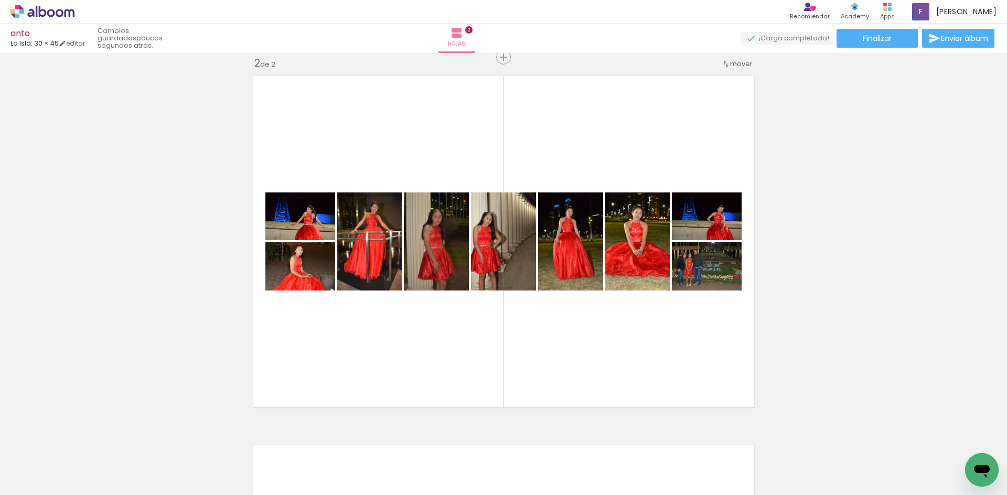
scroll to position [0, 2068]
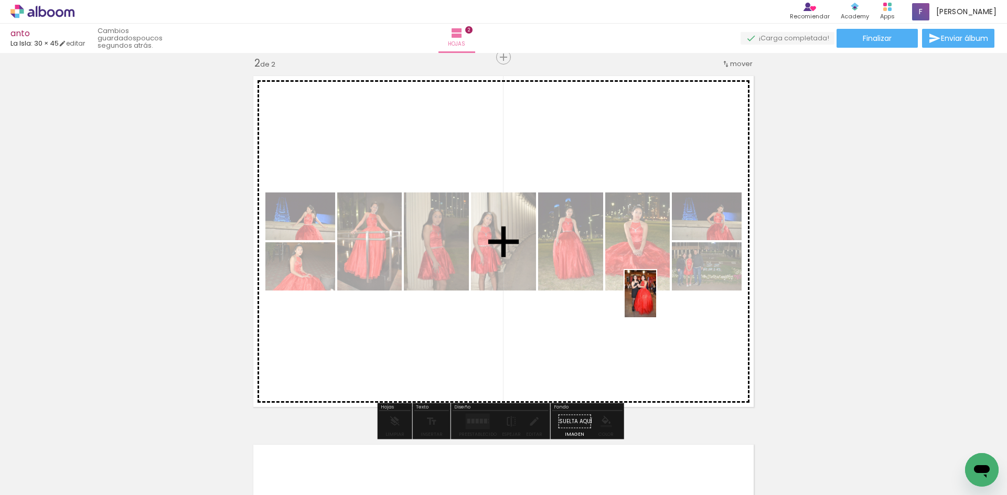
drag, startPoint x: 500, startPoint y: 460, endPoint x: 656, endPoint y: 302, distance: 222.6
click at [656, 302] on quentale-workspace at bounding box center [503, 247] width 1007 height 495
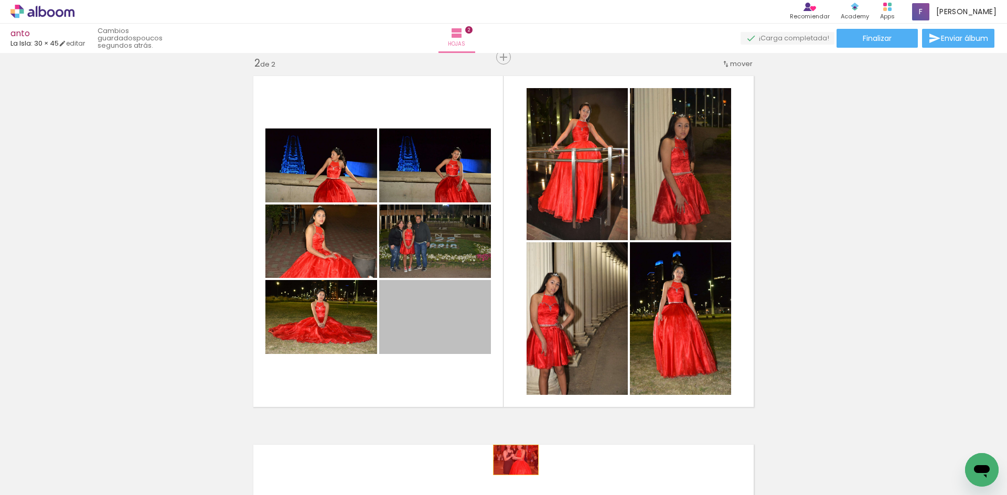
drag, startPoint x: 431, startPoint y: 335, endPoint x: 512, endPoint y: 460, distance: 149.5
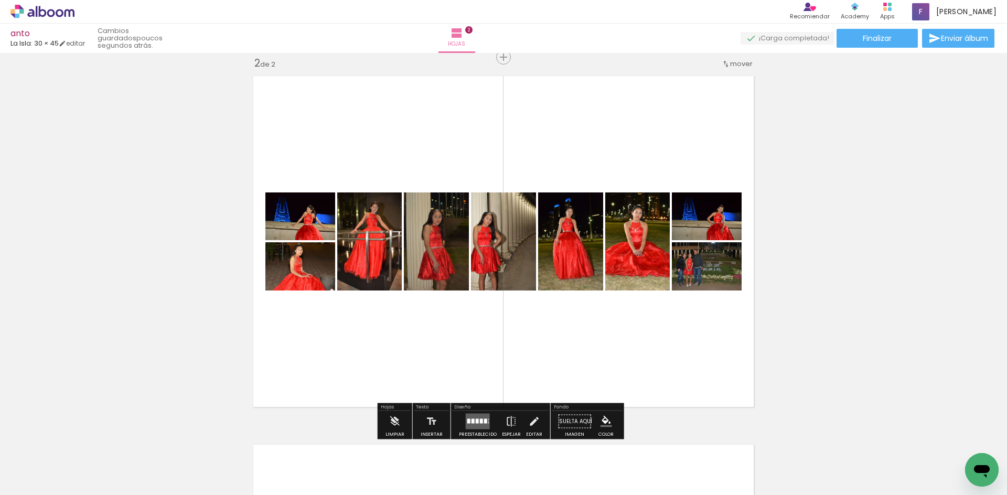
click at [479, 459] on div at bounding box center [494, 460] width 31 height 47
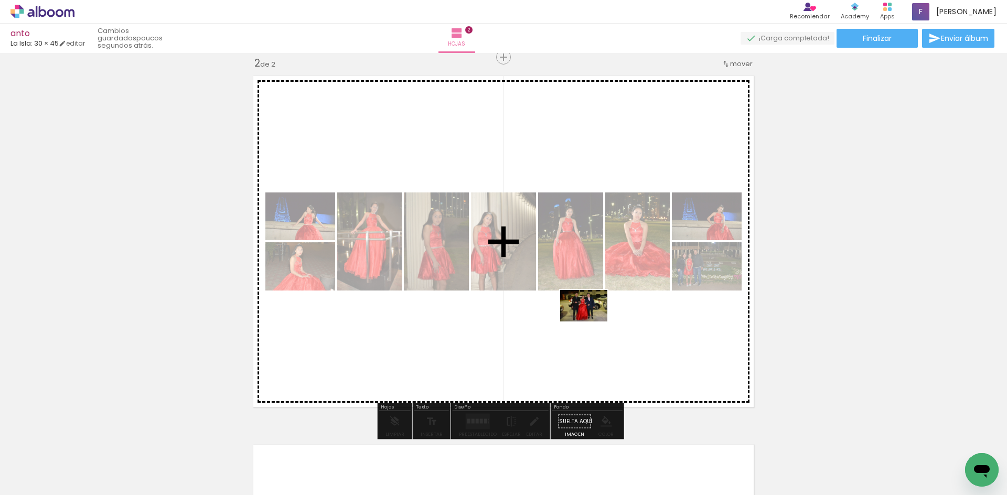
drag, startPoint x: 465, startPoint y: 453, endPoint x: 592, endPoint y: 322, distance: 182.6
click at [592, 322] on quentale-workspace at bounding box center [503, 247] width 1007 height 495
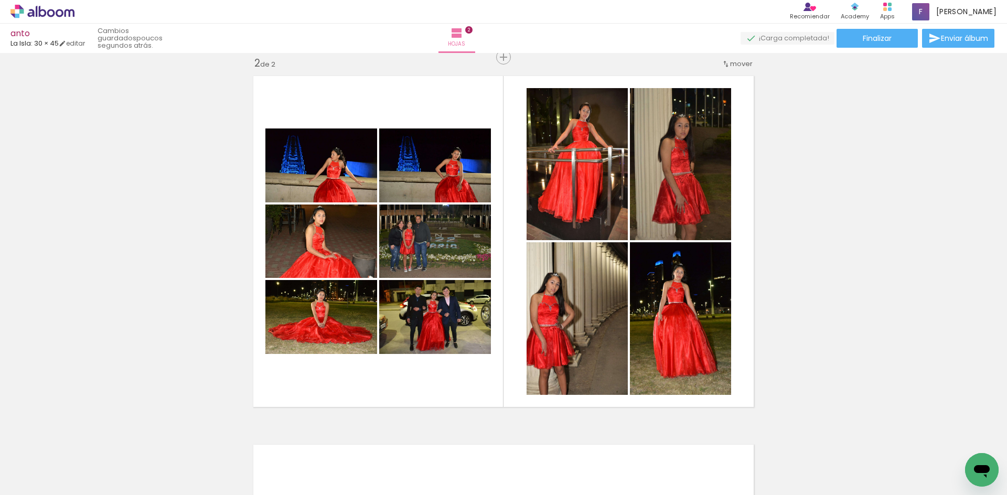
scroll to position [0, 0]
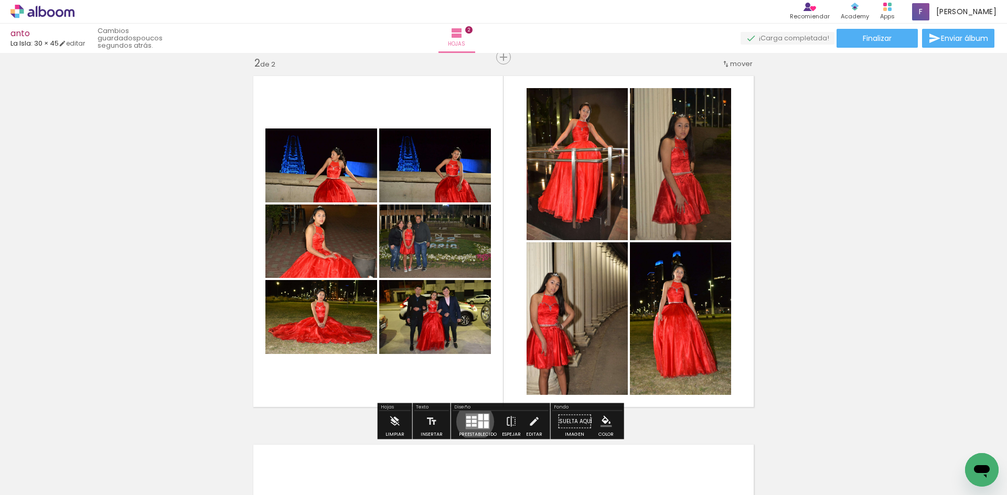
click at [473, 422] on div at bounding box center [474, 421] width 5 height 3
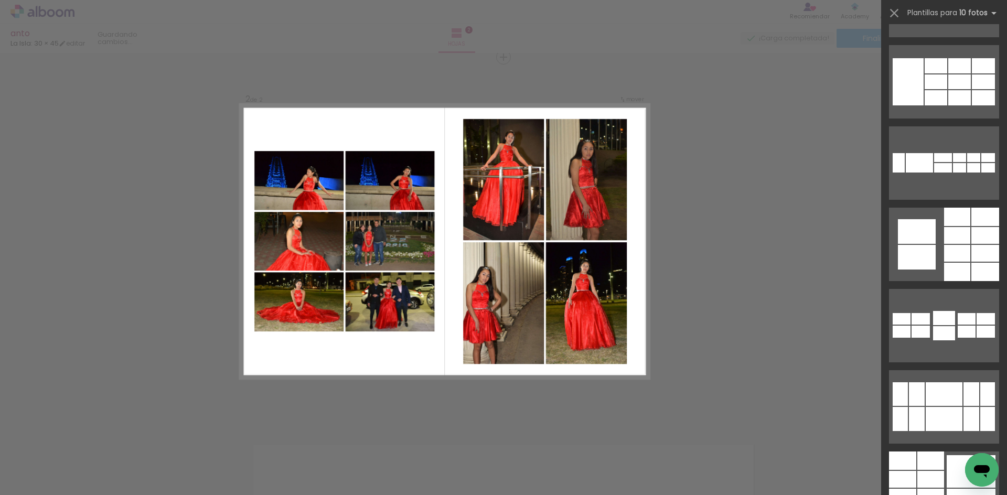
scroll to position [1364, 0]
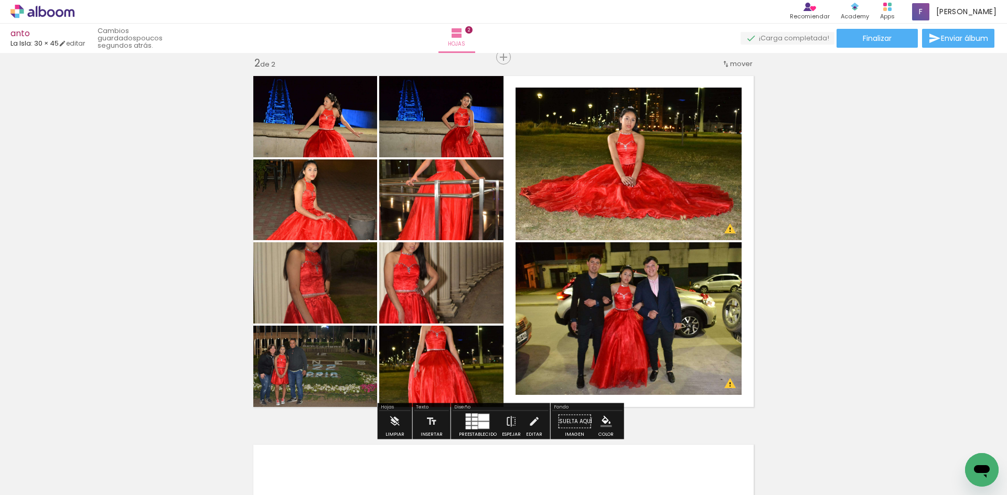
click at [458, 189] on quentale-photo at bounding box center [441, 200] width 124 height 81
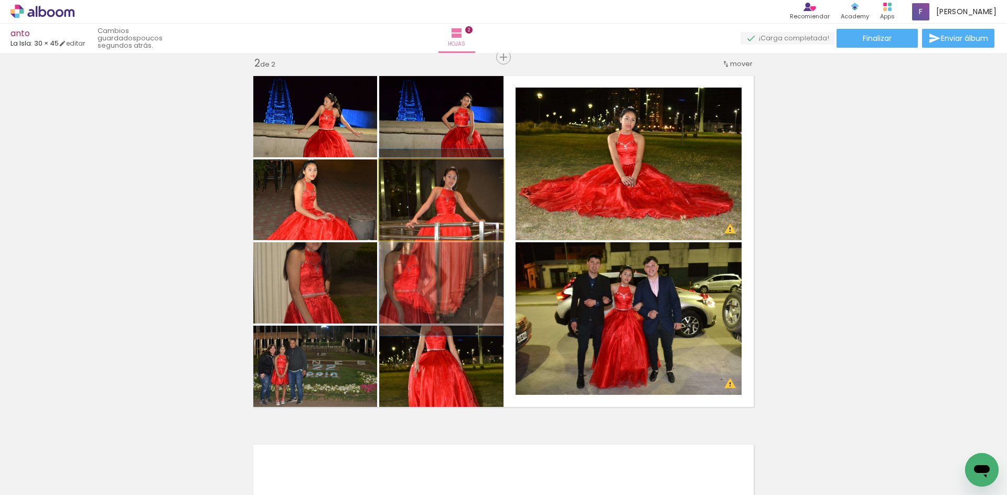
drag, startPoint x: 473, startPoint y: 188, endPoint x: 479, endPoint y: 231, distance: 42.9
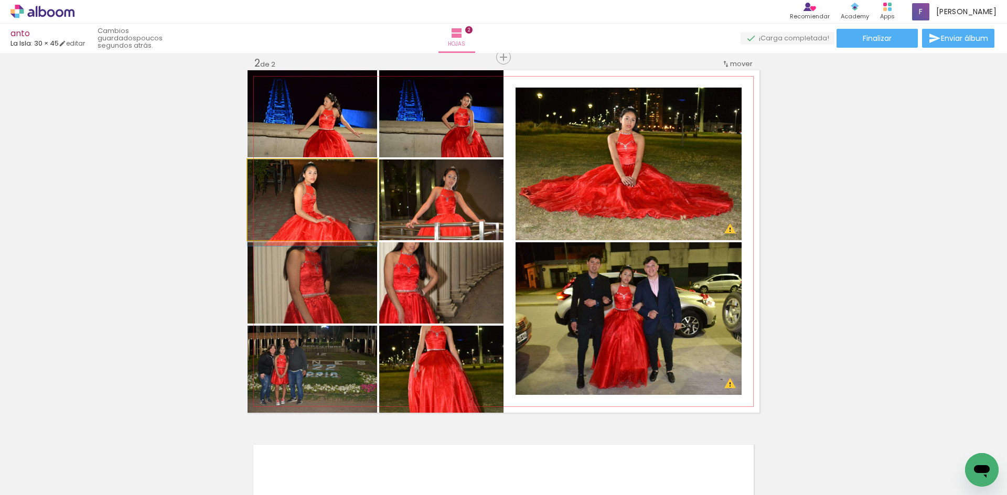
drag, startPoint x: 358, startPoint y: 198, endPoint x: 373, endPoint y: 198, distance: 14.7
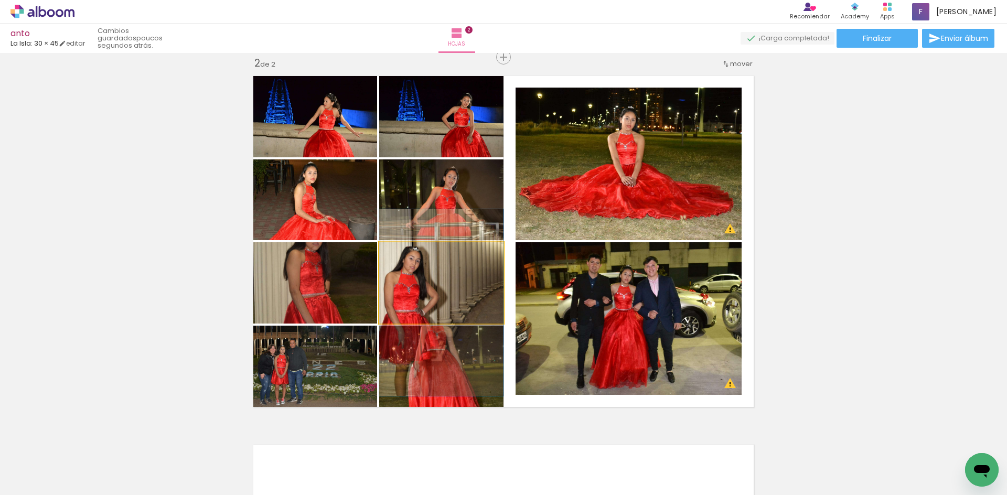
drag, startPoint x: 467, startPoint y: 281, endPoint x: 474, endPoint y: 301, distance: 21.2
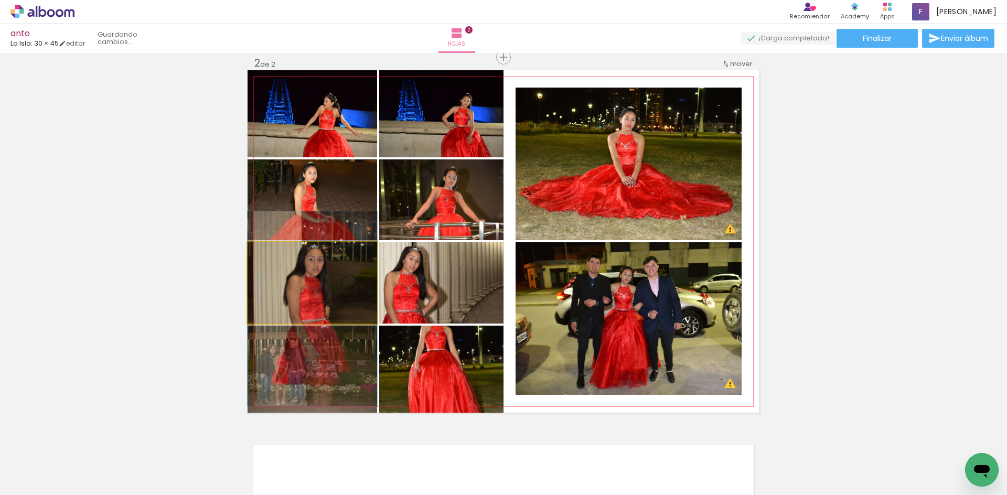
drag, startPoint x: 321, startPoint y: 275, endPoint x: 321, endPoint y: 299, distance: 23.6
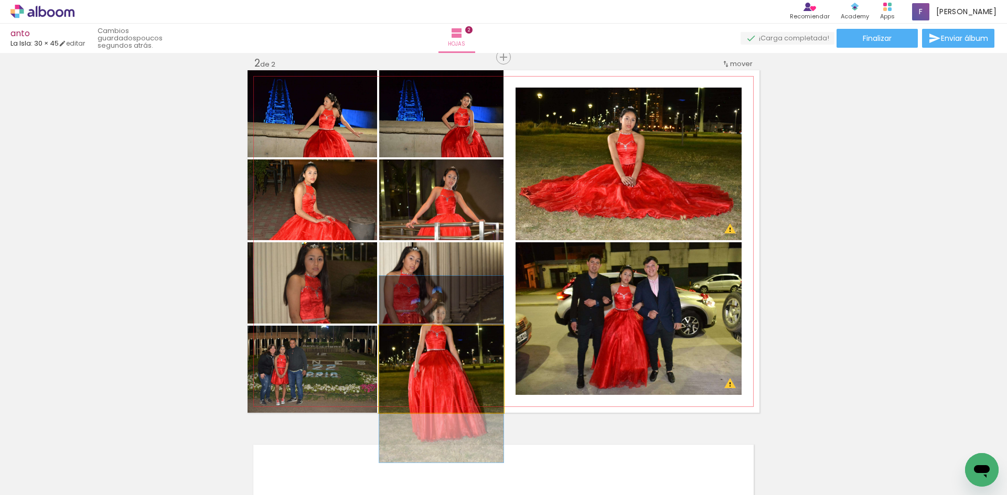
drag, startPoint x: 439, startPoint y: 353, endPoint x: 453, endPoint y: 352, distance: 14.2
click at [440, 352] on quentale-photo at bounding box center [441, 369] width 124 height 87
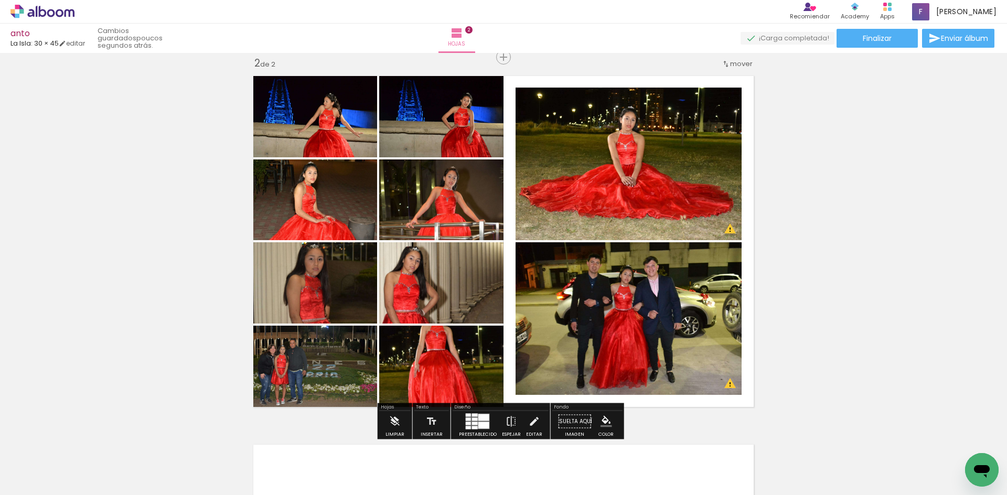
click at [478, 354] on quentale-photo at bounding box center [441, 369] width 124 height 87
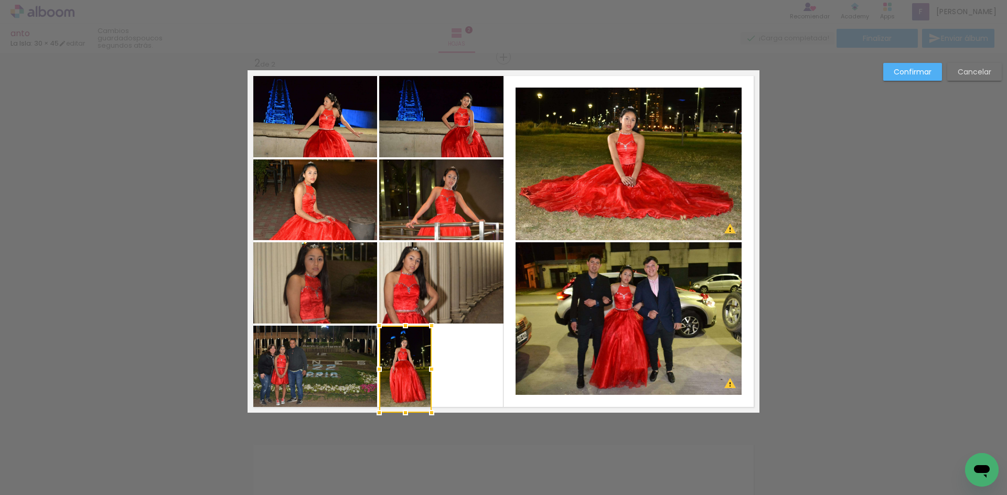
drag, startPoint x: 502, startPoint y: 366, endPoint x: 430, endPoint y: 366, distance: 71.9
click at [430, 366] on div at bounding box center [431, 369] width 21 height 21
click at [330, 281] on quentale-photo at bounding box center [313, 282] width 130 height 81
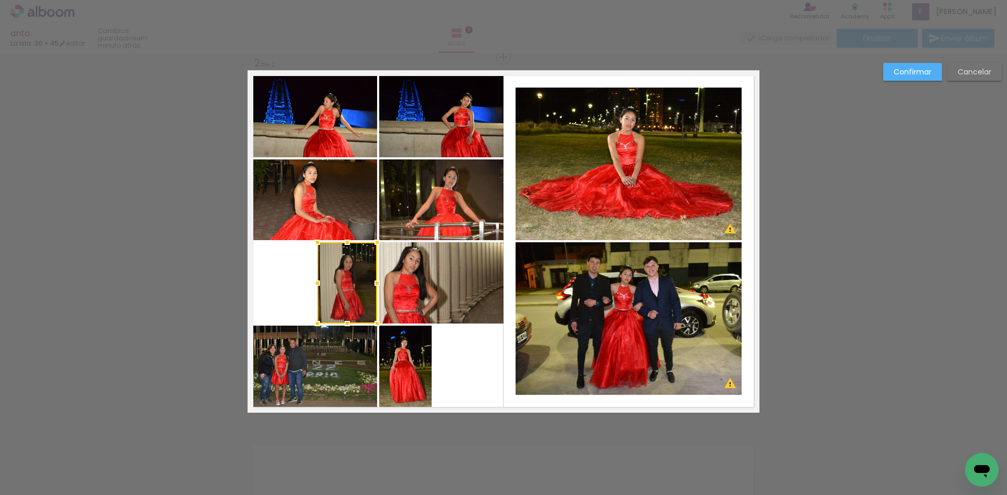
drag, startPoint x: 257, startPoint y: 286, endPoint x: 315, endPoint y: 288, distance: 58.8
click at [315, 288] on div at bounding box center [317, 283] width 21 height 21
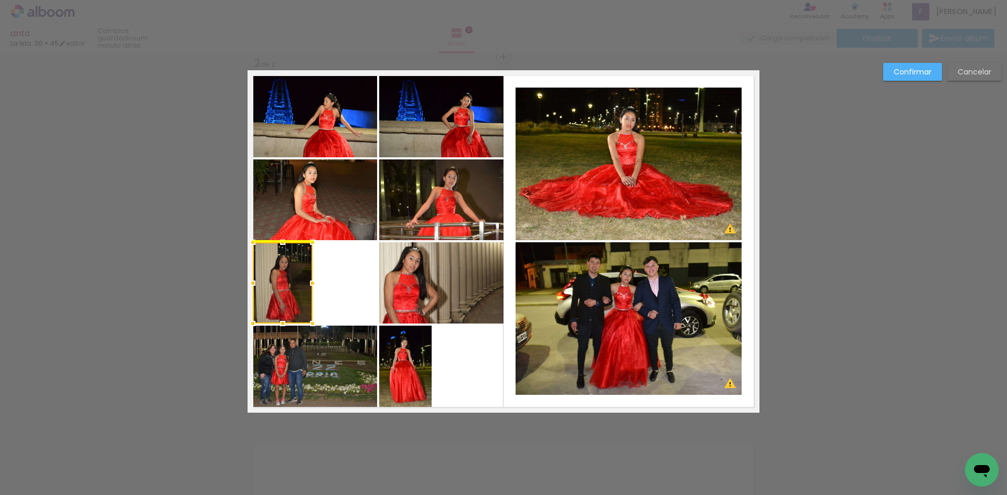
drag, startPoint x: 324, startPoint y: 278, endPoint x: 288, endPoint y: 278, distance: 36.7
click at [288, 278] on div at bounding box center [283, 282] width 60 height 81
click at [434, 282] on quentale-photo at bounding box center [441, 282] width 124 height 81
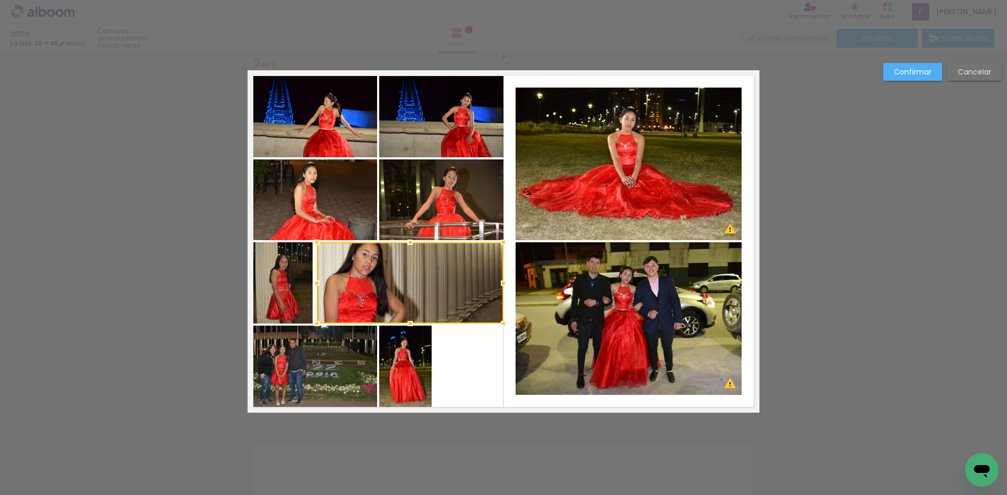
drag, startPoint x: 380, startPoint y: 284, endPoint x: 317, endPoint y: 279, distance: 62.7
click at [317, 279] on div at bounding box center [316, 283] width 21 height 21
click at [395, 362] on quentale-photo at bounding box center [405, 369] width 52 height 87
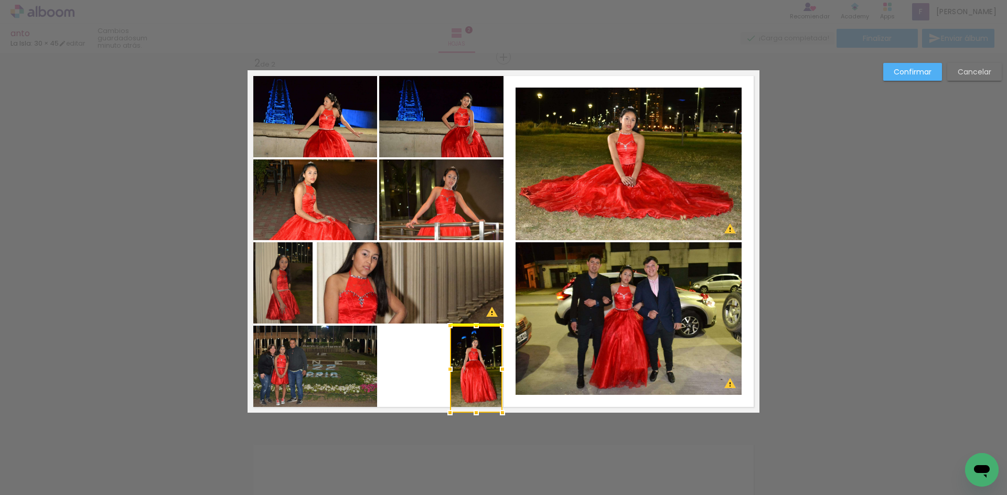
drag, startPoint x: 402, startPoint y: 351, endPoint x: 473, endPoint y: 347, distance: 70.9
click at [473, 347] on div at bounding box center [476, 369] width 52 height 87
click at [307, 369] on quentale-photo at bounding box center [313, 369] width 130 height 87
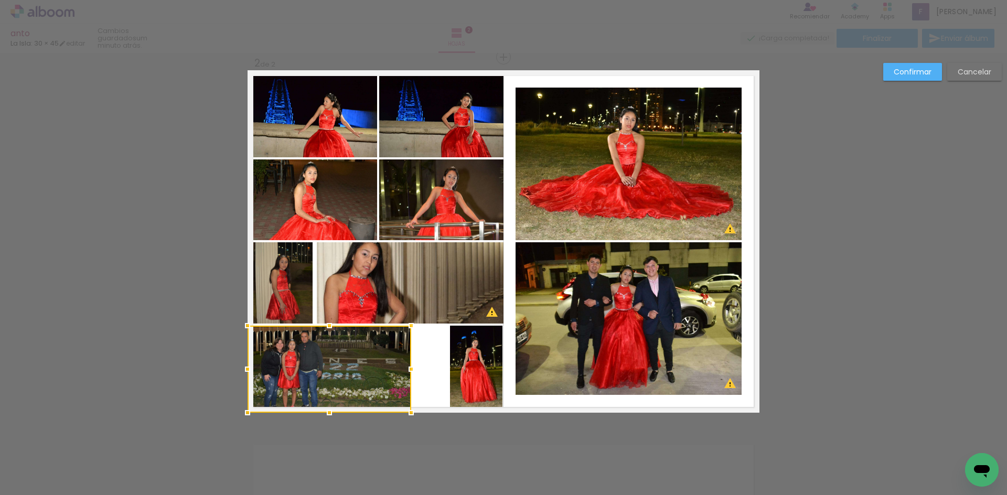
drag, startPoint x: 374, startPoint y: 366, endPoint x: 408, endPoint y: 364, distance: 34.2
click at [408, 364] on div at bounding box center [411, 369] width 21 height 21
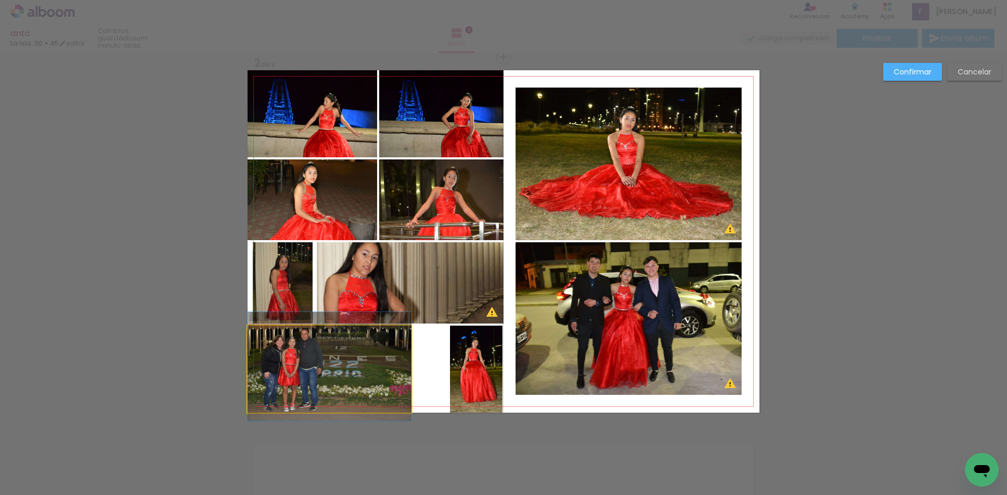
drag, startPoint x: 323, startPoint y: 355, endPoint x: 344, endPoint y: 353, distance: 20.6
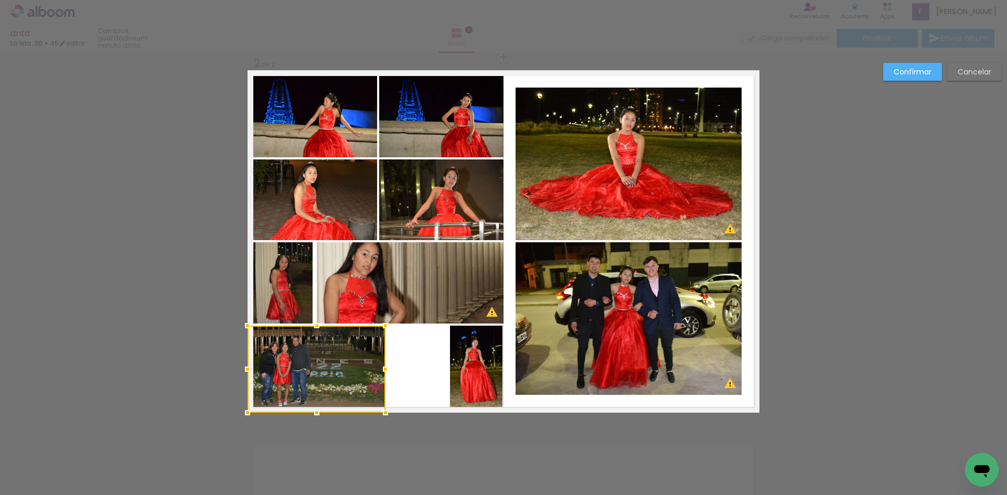
drag, startPoint x: 409, startPoint y: 372, endPoint x: 383, endPoint y: 359, distance: 28.6
click at [383, 359] on div at bounding box center [385, 369] width 21 height 21
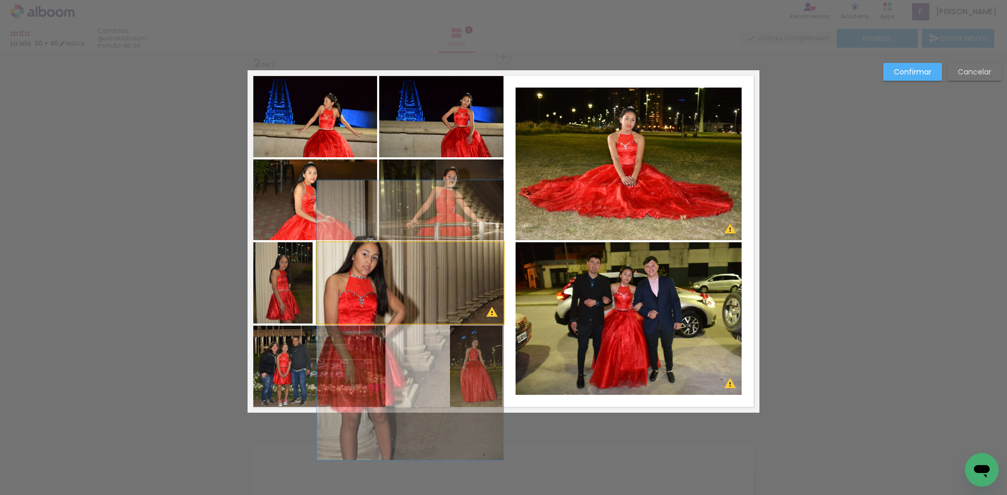
click at [379, 286] on quentale-photo at bounding box center [410, 282] width 187 height 81
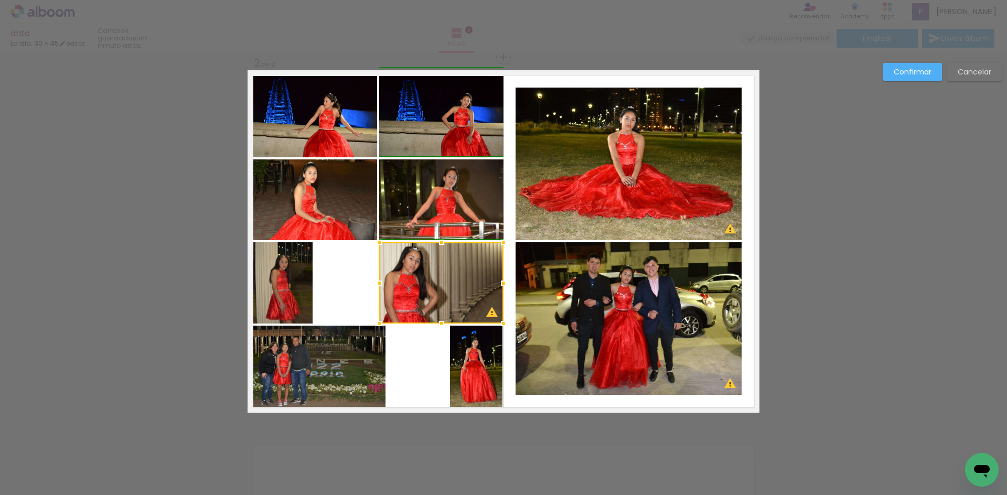
drag, startPoint x: 315, startPoint y: 283, endPoint x: 380, endPoint y: 282, distance: 65.1
click at [380, 282] on div at bounding box center [379, 283] width 21 height 21
click at [466, 356] on quentale-photo at bounding box center [476, 369] width 52 height 87
click at [488, 358] on div at bounding box center [476, 369] width 52 height 87
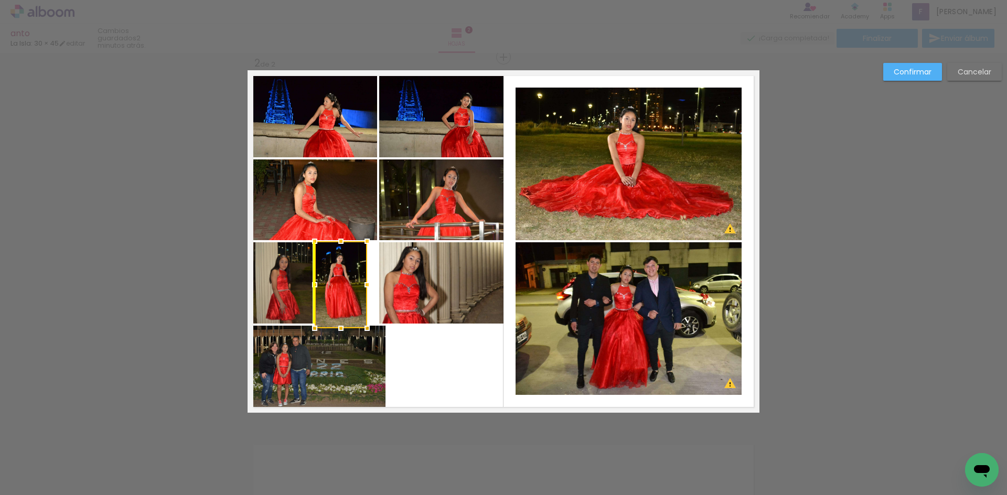
drag, startPoint x: 470, startPoint y: 344, endPoint x: 335, endPoint y: 260, distance: 159.1
click at [335, 260] on div at bounding box center [341, 284] width 52 height 87
drag, startPoint x: 336, startPoint y: 329, endPoint x: 337, endPoint y: 323, distance: 5.9
click at [337, 323] on div at bounding box center [341, 322] width 21 height 21
click at [468, 292] on quentale-photo at bounding box center [441, 282] width 124 height 81
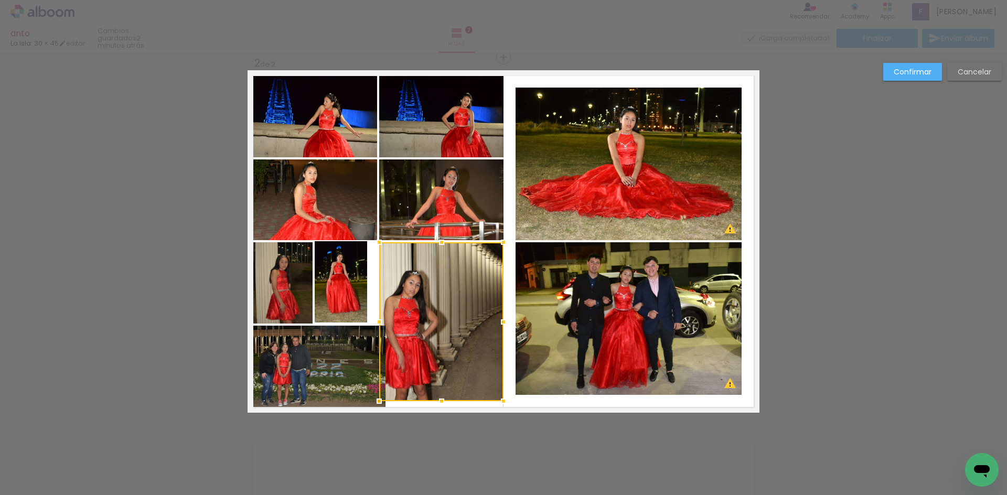
drag, startPoint x: 442, startPoint y: 324, endPoint x: 452, endPoint y: 401, distance: 78.3
click at [452, 401] on album-spread "2 de 2" at bounding box center [504, 241] width 512 height 343
click at [412, 341] on quentale-photo at bounding box center [441, 321] width 124 height 159
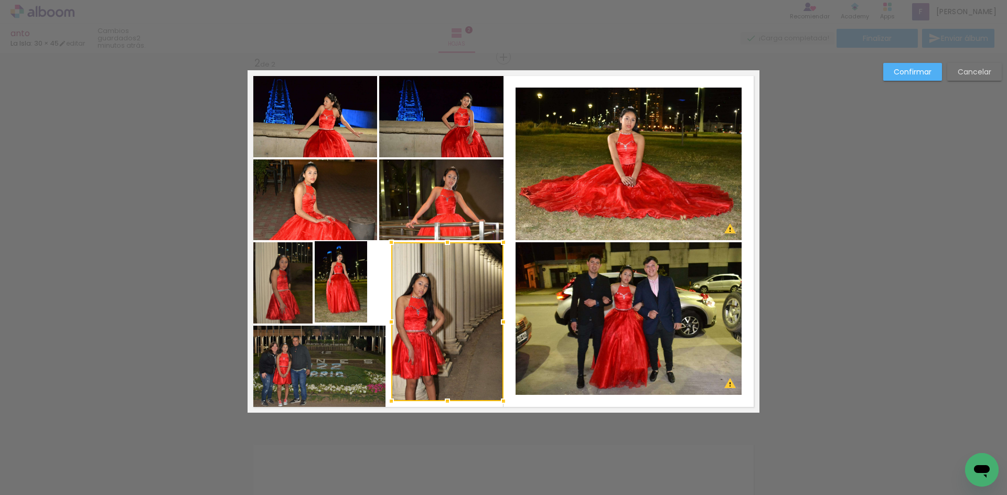
drag, startPoint x: 380, startPoint y: 322, endPoint x: 392, endPoint y: 322, distance: 12.1
click at [392, 322] on div at bounding box center [391, 322] width 21 height 21
click at [445, 407] on div at bounding box center [447, 406] width 21 height 21
click at [343, 278] on quentale-photo at bounding box center [341, 281] width 52 height 81
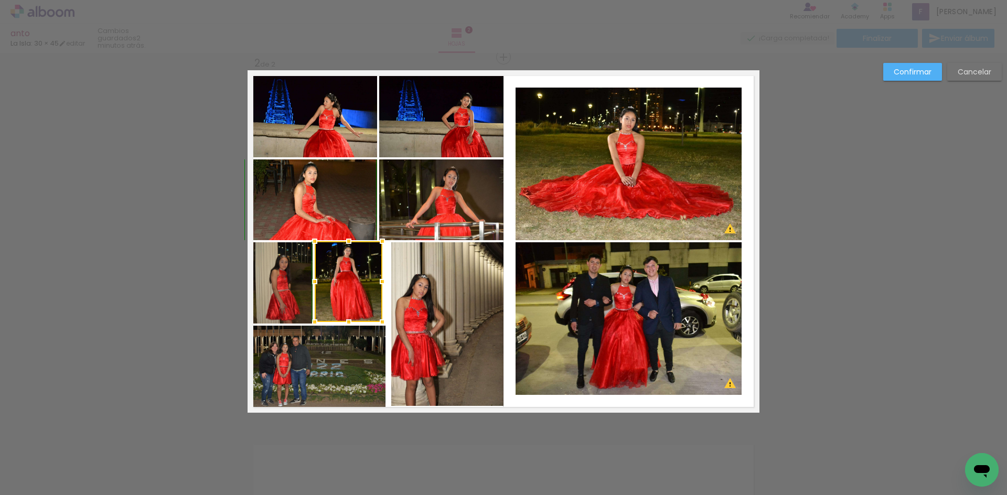
drag, startPoint x: 367, startPoint y: 321, endPoint x: 383, endPoint y: 320, distance: 15.3
click at [383, 320] on div at bounding box center [382, 322] width 21 height 21
click at [357, 322] on quentale-photo at bounding box center [349, 281] width 68 height 81
drag, startPoint x: 354, startPoint y: 301, endPoint x: 364, endPoint y: 299, distance: 10.8
click at [371, 283] on div at bounding box center [355, 281] width 68 height 81
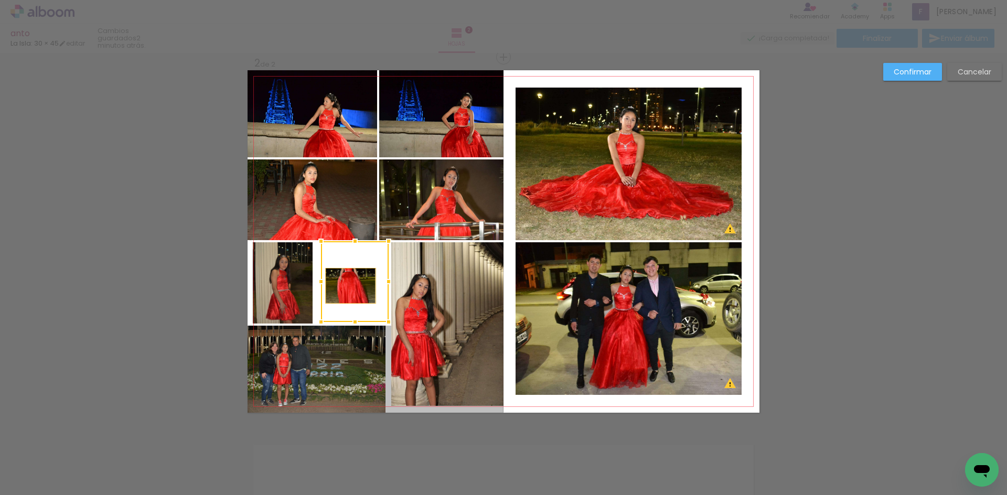
drag, startPoint x: 419, startPoint y: 351, endPoint x: 347, endPoint y: 286, distance: 96.2
click at [347, 286] on album-spread "2 de 2" at bounding box center [504, 241] width 512 height 343
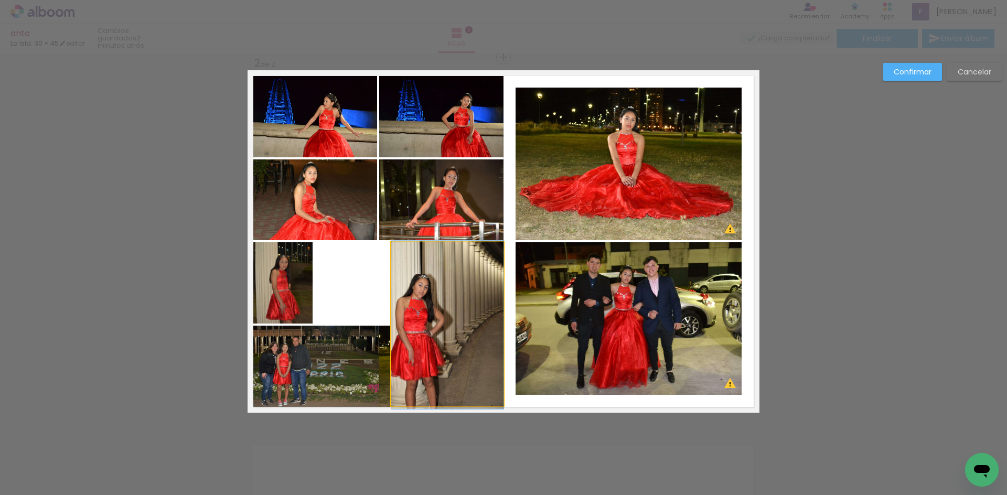
click at [438, 310] on quentale-photo at bounding box center [447, 324] width 112 height 164
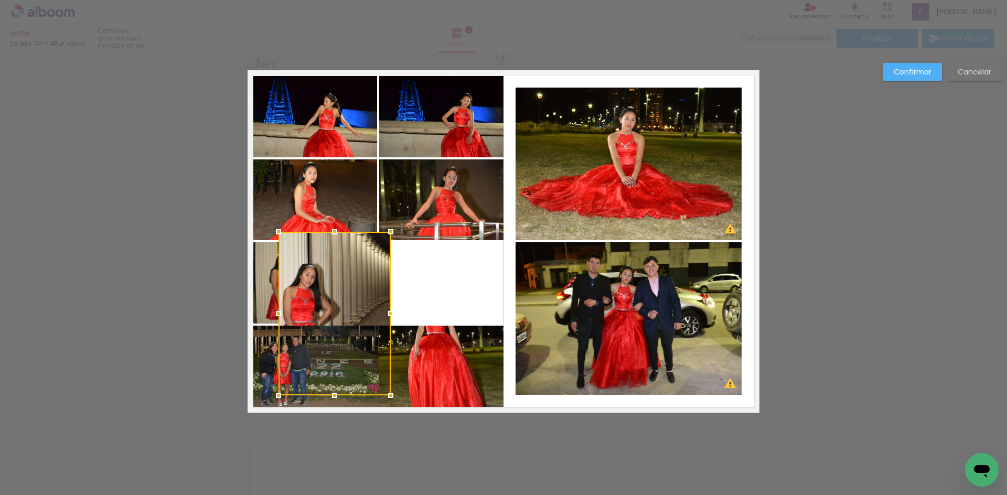
drag, startPoint x: 433, startPoint y: 290, endPoint x: 320, endPoint y: 280, distance: 113.3
click at [320, 280] on div at bounding box center [335, 314] width 112 height 164
drag, startPoint x: 433, startPoint y: 351, endPoint x: 442, endPoint y: 345, distance: 10.2
click at [434, 349] on quentale-photo at bounding box center [441, 369] width 124 height 87
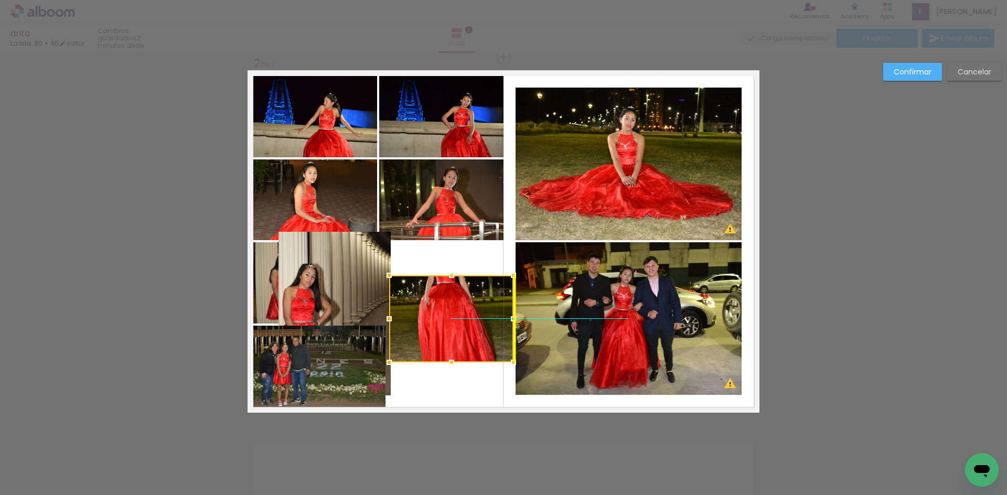
drag, startPoint x: 452, startPoint y: 340, endPoint x: 458, endPoint y: 291, distance: 49.7
click at [458, 291] on div at bounding box center [451, 318] width 124 height 87
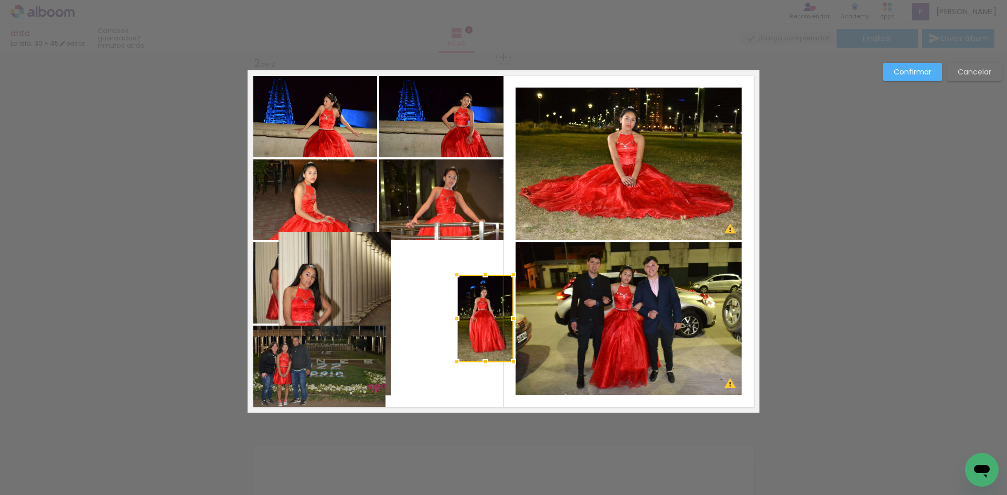
drag, startPoint x: 401, startPoint y: 318, endPoint x: 459, endPoint y: 310, distance: 57.9
click at [459, 310] on div at bounding box center [457, 318] width 21 height 21
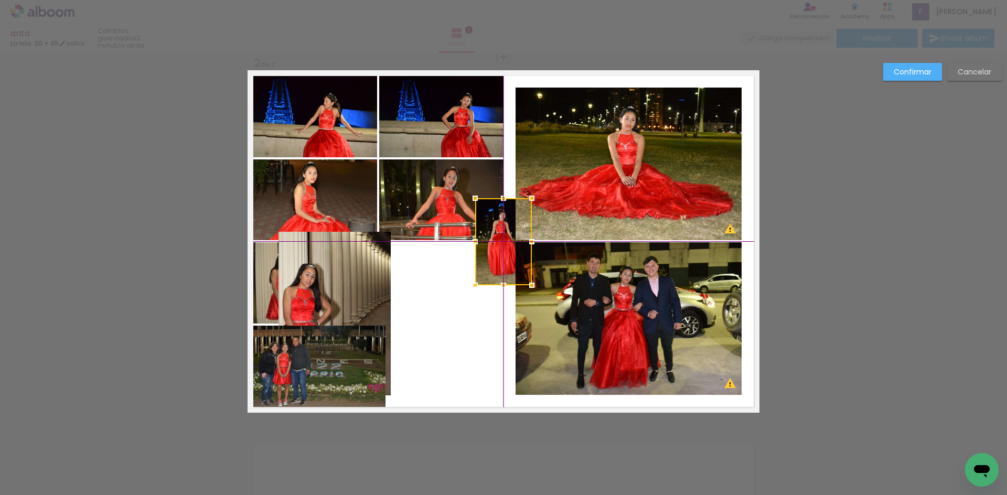
drag, startPoint x: 484, startPoint y: 304, endPoint x: 484, endPoint y: 209, distance: 94.4
click at [493, 204] on div at bounding box center [503, 241] width 57 height 87
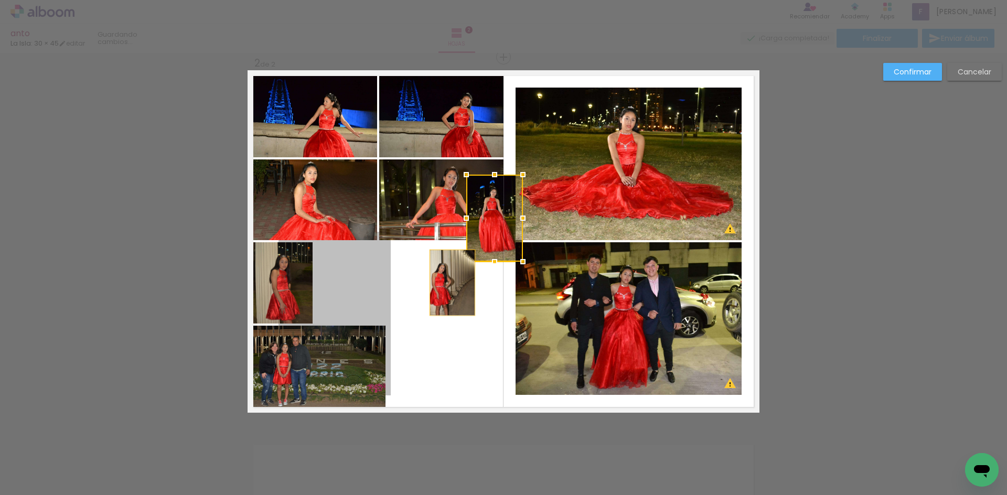
drag, startPoint x: 412, startPoint y: 281, endPoint x: 446, endPoint y: 286, distance: 34.0
click at [447, 283] on quentale-layouter at bounding box center [504, 241] width 512 height 343
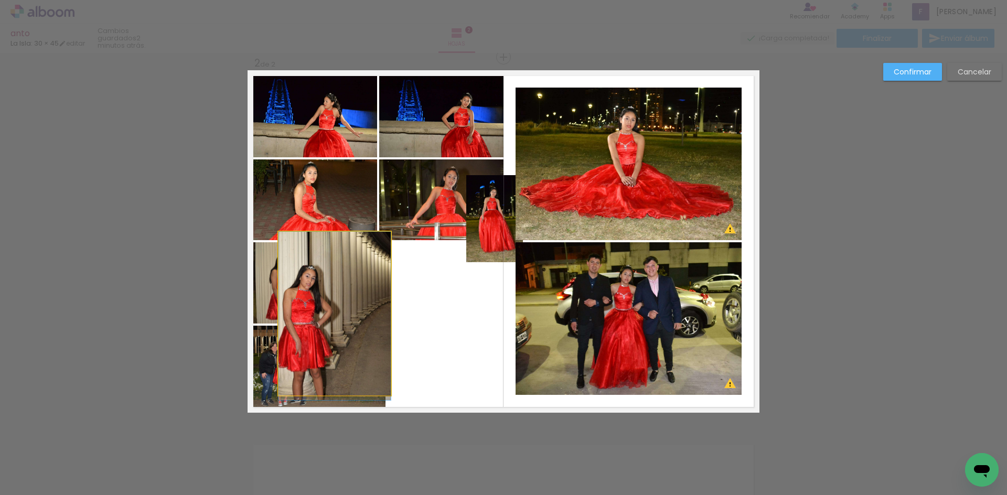
drag, startPoint x: 336, startPoint y: 265, endPoint x: 374, endPoint y: 290, distance: 45.1
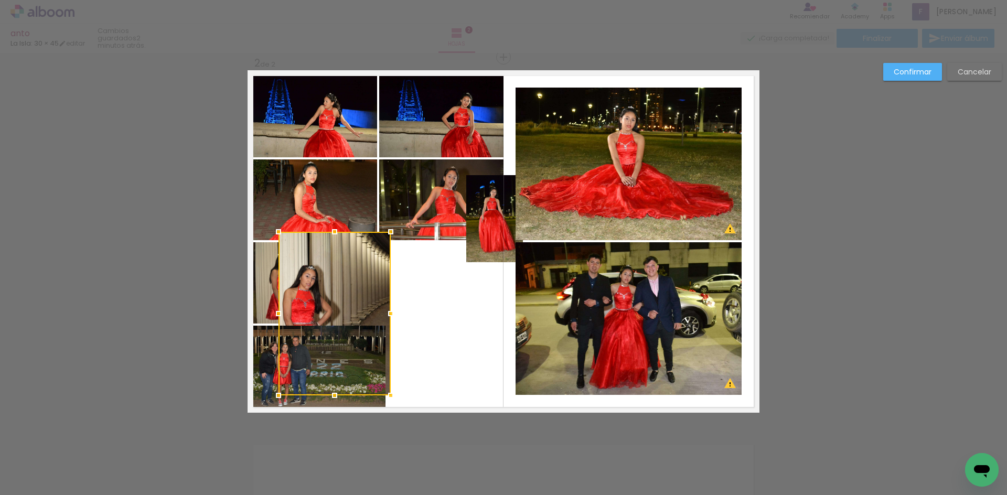
click at [365, 279] on div at bounding box center [335, 314] width 112 height 164
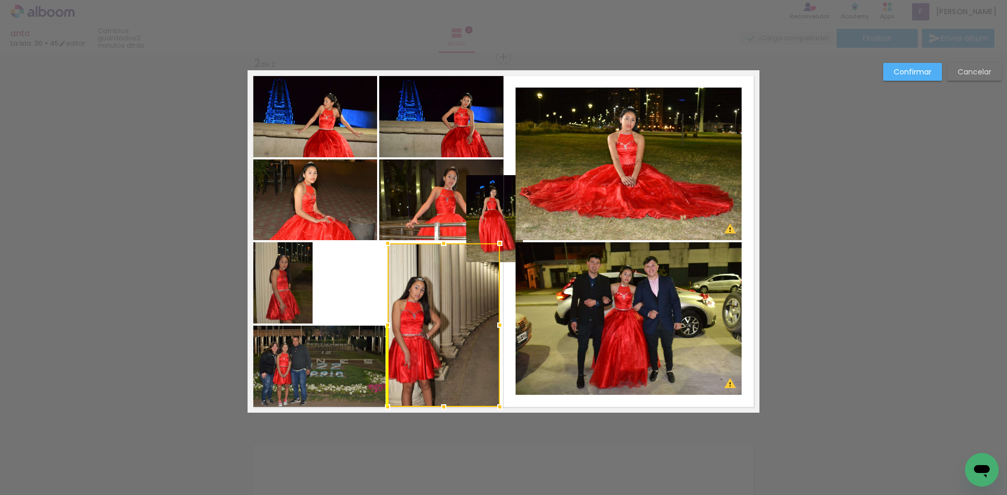
drag, startPoint x: 338, startPoint y: 264, endPoint x: 447, endPoint y: 275, distance: 109.2
click at [447, 275] on div at bounding box center [444, 325] width 112 height 164
click at [491, 207] on quentale-photo at bounding box center [494, 218] width 57 height 87
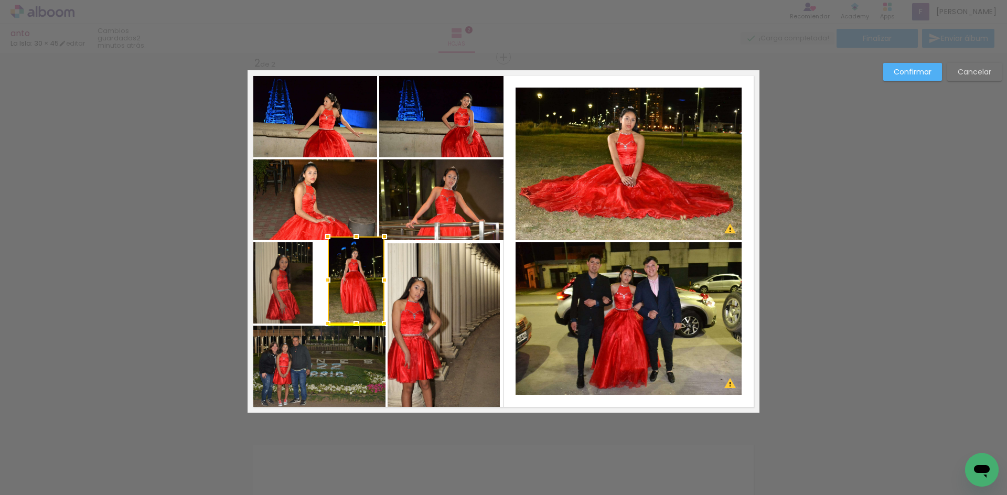
drag, startPoint x: 502, startPoint y: 203, endPoint x: 363, endPoint y: 264, distance: 151.5
click at [363, 264] on div at bounding box center [356, 280] width 57 height 87
drag, startPoint x: 349, startPoint y: 237, endPoint x: 349, endPoint y: 242, distance: 5.8
click at [349, 242] on div at bounding box center [356, 242] width 21 height 21
drag, startPoint x: 327, startPoint y: 281, endPoint x: 318, endPoint y: 283, distance: 8.8
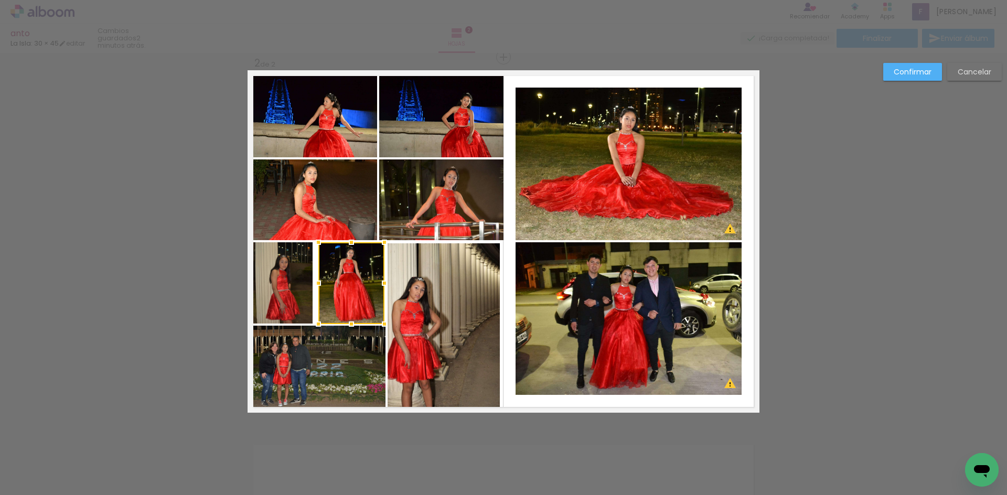
click at [317, 283] on div at bounding box center [318, 283] width 21 height 21
click at [288, 286] on quentale-photo at bounding box center [283, 282] width 60 height 81
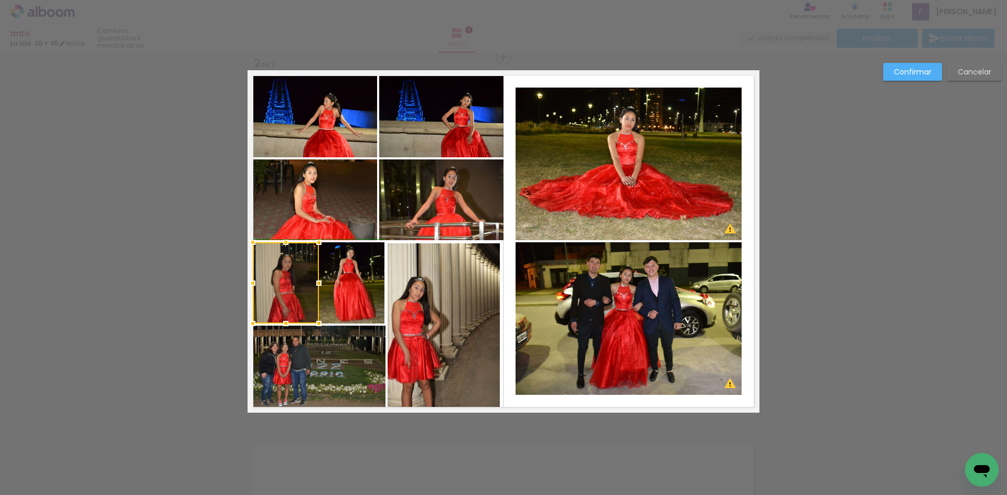
click at [309, 282] on div at bounding box center [319, 283] width 21 height 21
click at [357, 285] on quentale-photo at bounding box center [351, 283] width 66 height 82
drag, startPoint x: 314, startPoint y: 284, endPoint x: 322, endPoint y: 283, distance: 7.4
click at [322, 283] on div at bounding box center [320, 283] width 21 height 21
click at [510, 316] on quentale-layouter at bounding box center [504, 241] width 512 height 343
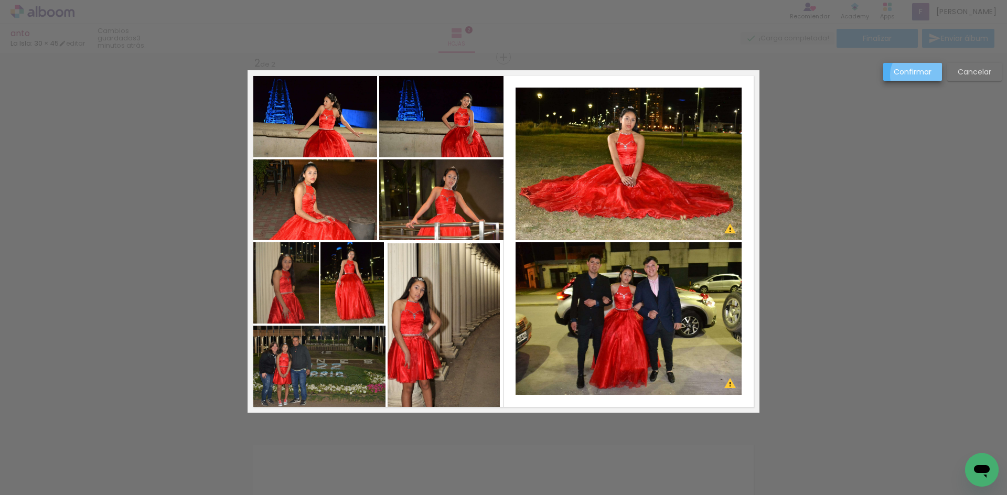
click at [0, 0] on slot "Confirmar" at bounding box center [0, 0] width 0 height 0
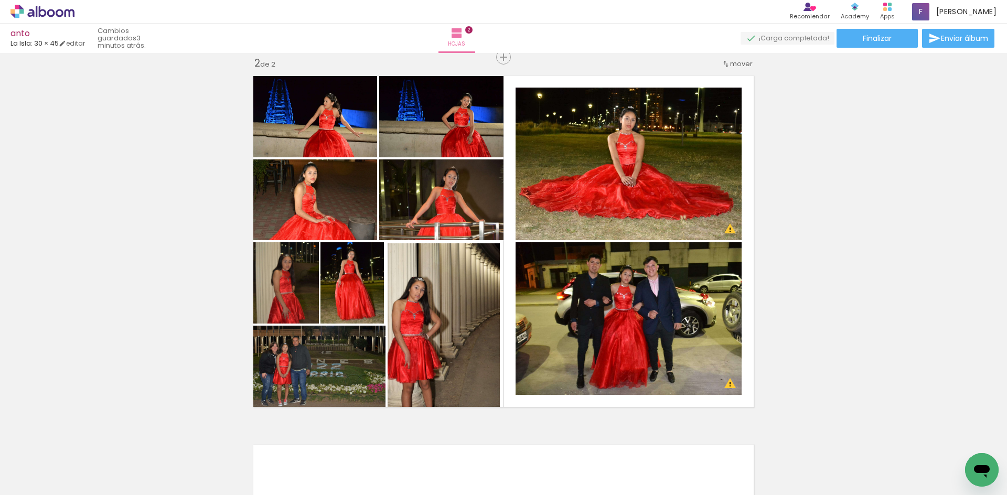
click at [798, 285] on div "Insertar hoja 1 de 2 Insertar hoja 2 de 2 Designbox debe aumentar su imagen en …" at bounding box center [503, 228] width 1007 height 1107
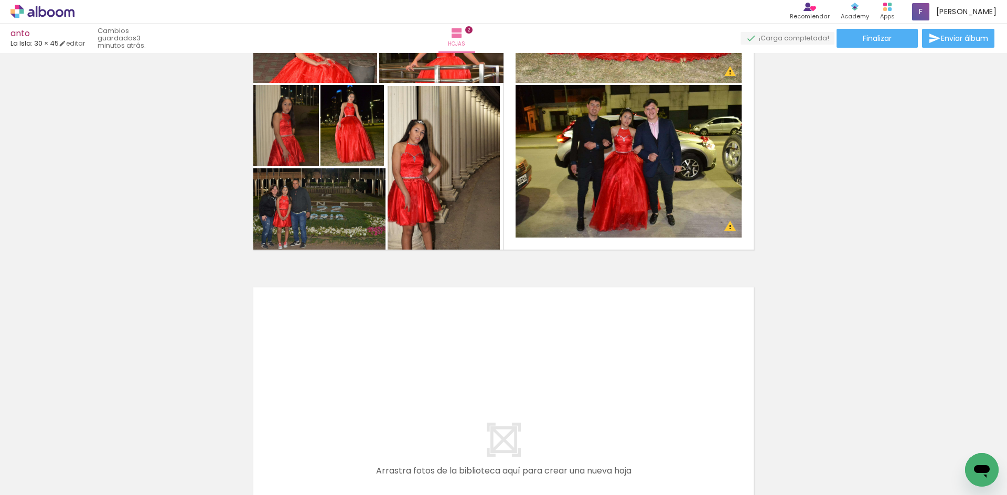
scroll to position [0, 683]
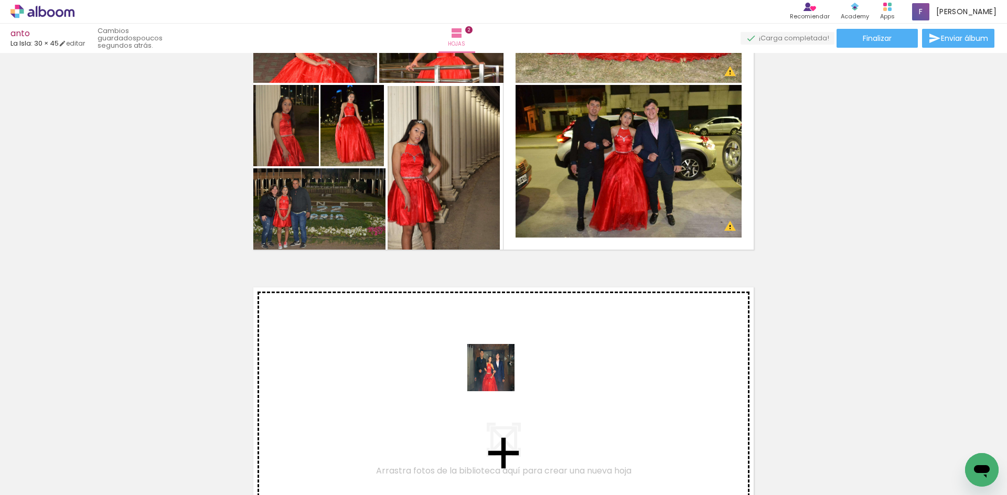
drag, startPoint x: 497, startPoint y: 466, endPoint x: 498, endPoint y: 374, distance: 91.8
click at [498, 374] on quentale-workspace at bounding box center [503, 247] width 1007 height 495
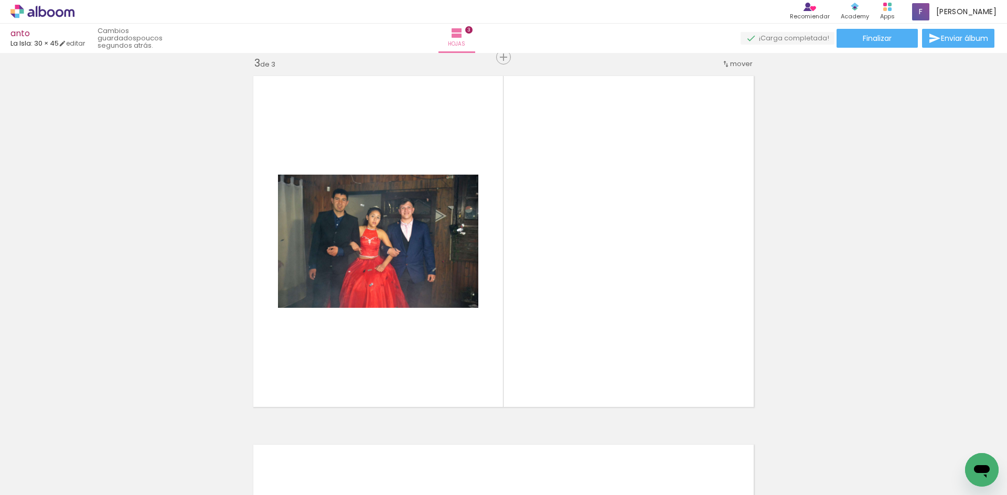
scroll to position [0, 1258]
drag, startPoint x: 683, startPoint y: 469, endPoint x: 631, endPoint y: 337, distance: 140.9
click at [646, 386] on quentale-workspace at bounding box center [503, 247] width 1007 height 495
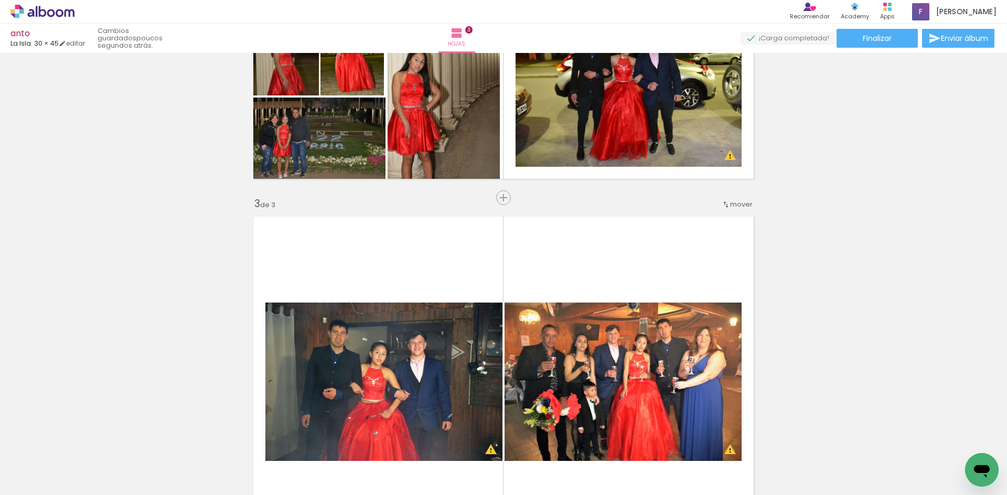
scroll to position [820, 0]
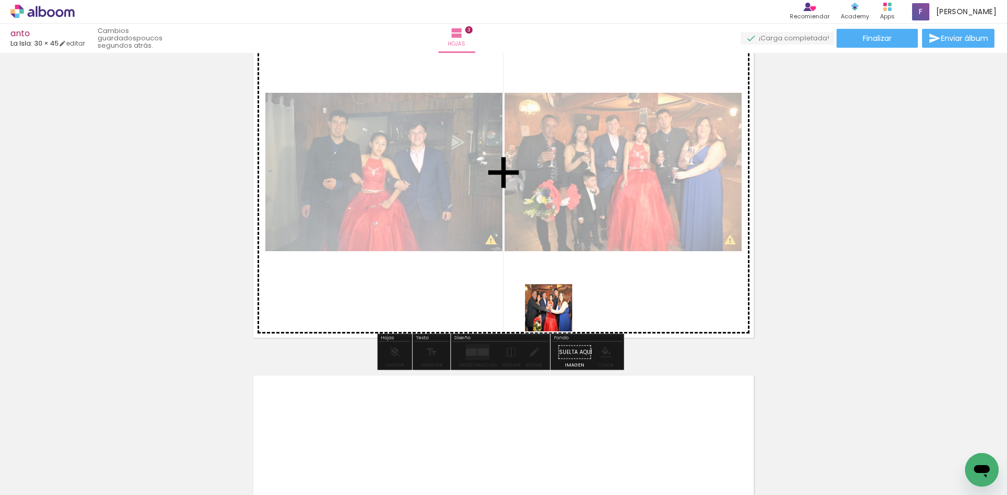
drag, startPoint x: 723, startPoint y: 464, endPoint x: 557, endPoint y: 316, distance: 223.0
click at [557, 316] on quentale-workspace at bounding box center [503, 247] width 1007 height 495
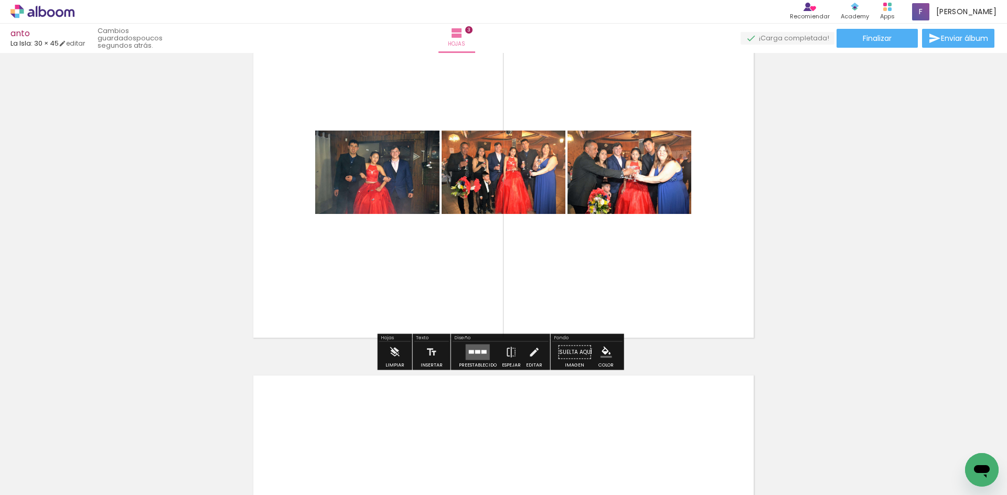
scroll to position [0, 1605]
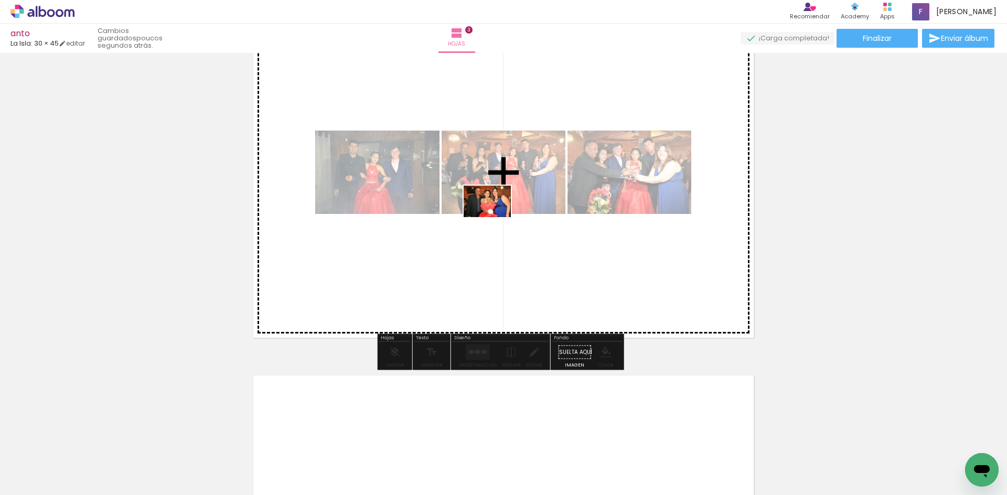
drag, startPoint x: 694, startPoint y: 461, endPoint x: 776, endPoint y: 484, distance: 85.2
click at [499, 219] on quentale-workspace at bounding box center [503, 247] width 1007 height 495
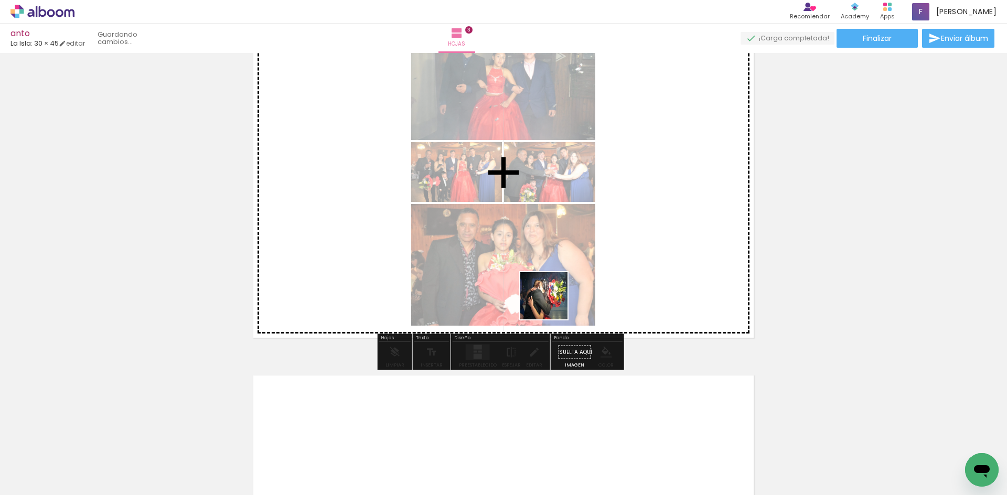
drag, startPoint x: 658, startPoint y: 384, endPoint x: 515, endPoint y: 266, distance: 185.3
click at [515, 266] on quentale-workspace at bounding box center [503, 247] width 1007 height 495
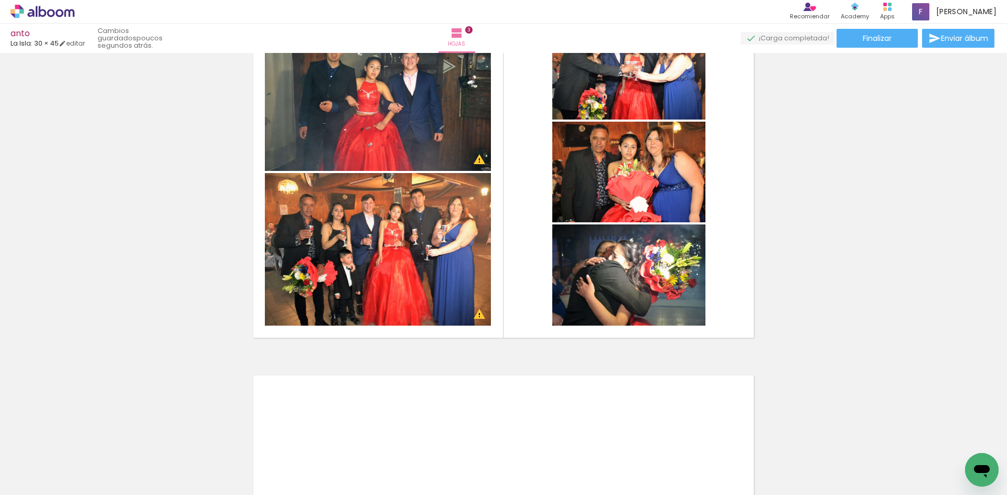
scroll to position [0, 772]
drag, startPoint x: 505, startPoint y: 459, endPoint x: 541, endPoint y: 344, distance: 121.1
click at [541, 344] on quentale-workspace at bounding box center [503, 247] width 1007 height 495
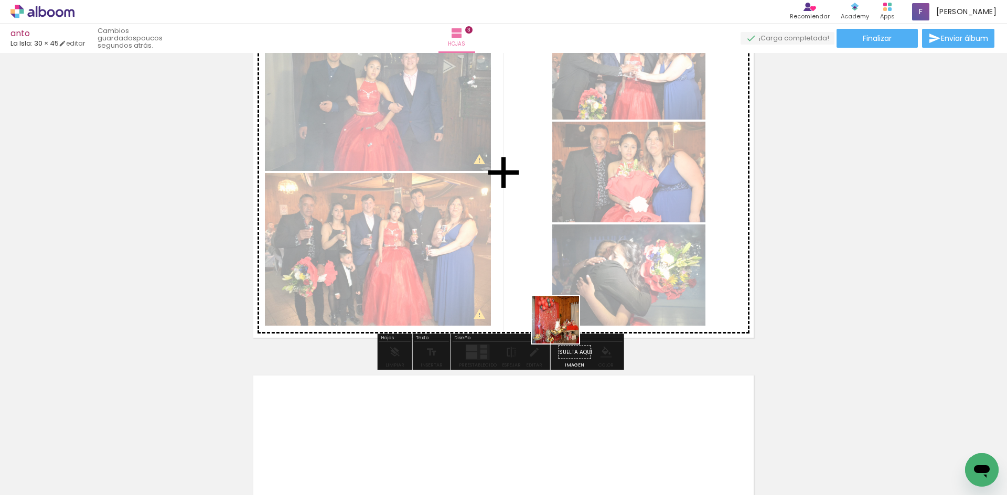
drag, startPoint x: 569, startPoint y: 461, endPoint x: 645, endPoint y: 452, distance: 77.2
click at [564, 327] on quentale-workspace at bounding box center [503, 247] width 1007 height 495
